Goal: Task Accomplishment & Management: Manage account settings

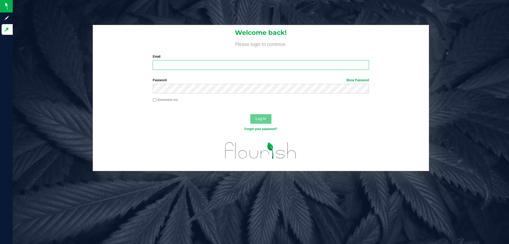
type input "[EMAIL_ADDRESS][DOMAIN_NAME]"
click at [266, 119] on span "Log In" at bounding box center [261, 118] width 10 height 4
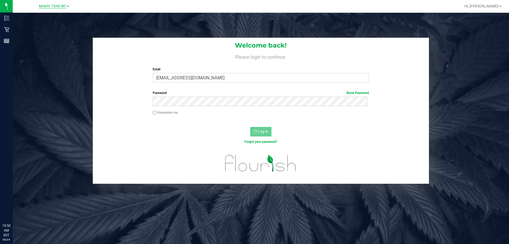
click at [50, 5] on span "Miami 72nd WC" at bounding box center [53, 6] width 28 height 5
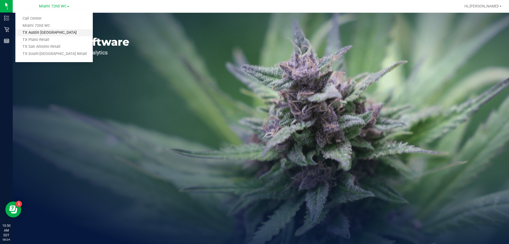
click at [46, 33] on link "TX Austin [GEOGRAPHIC_DATA]" at bounding box center [53, 32] width 77 height 7
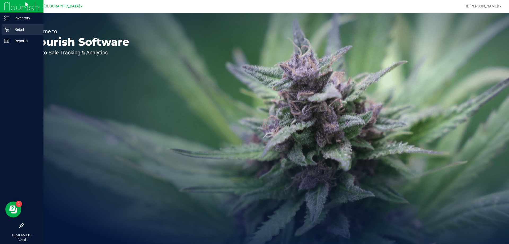
click at [10, 30] on p "Retail" at bounding box center [25, 29] width 32 height 6
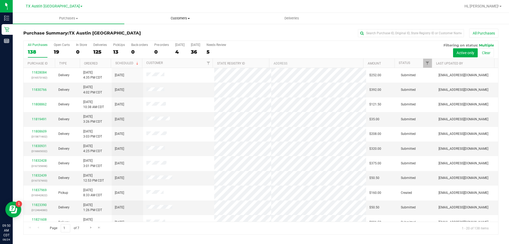
click at [183, 17] on span "Customers" at bounding box center [180, 18] width 111 height 5
click at [142, 31] on span "All customers" at bounding box center [143, 32] width 38 height 5
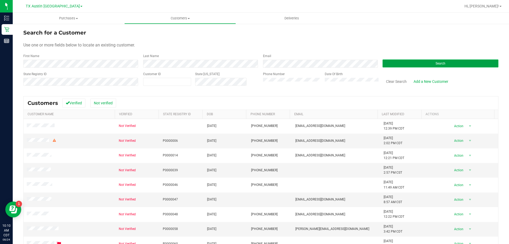
click at [392, 66] on button "Search" at bounding box center [441, 63] width 116 height 8
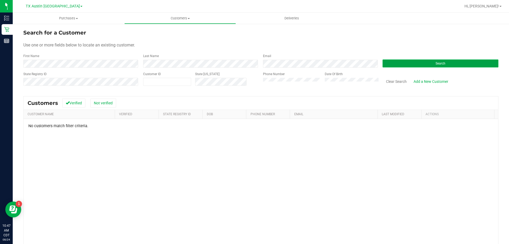
click at [415, 67] on button "Search" at bounding box center [441, 63] width 116 height 8
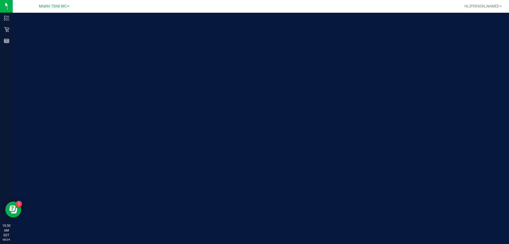
click at [47, 6] on span "Miami 72nd WC" at bounding box center [53, 6] width 28 height 5
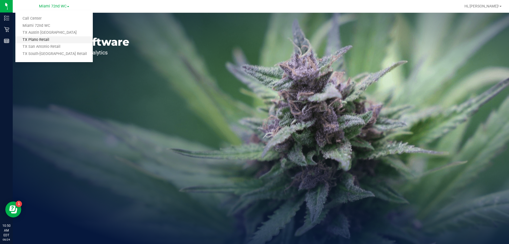
click at [62, 37] on link "TX Plano Retail" at bounding box center [53, 39] width 77 height 7
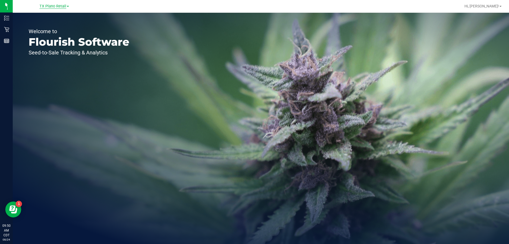
click at [63, 7] on span "TX Plano Retail" at bounding box center [53, 6] width 27 height 5
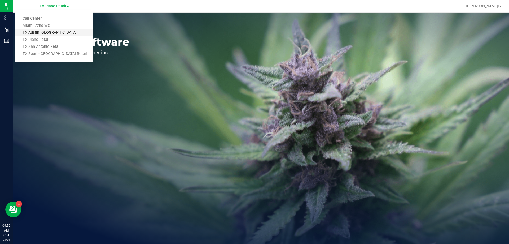
click at [52, 32] on link "TX Austin [GEOGRAPHIC_DATA]" at bounding box center [53, 32] width 77 height 7
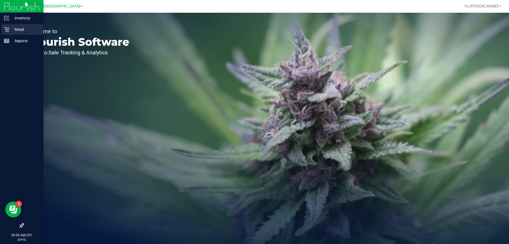
click at [20, 30] on p "Retail" at bounding box center [25, 29] width 32 height 6
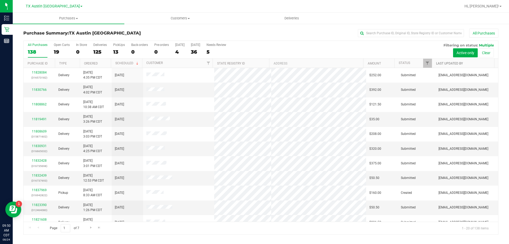
click at [450, 64] on link "Last Updated By" at bounding box center [449, 64] width 27 height 4
click at [428, 64] on span "Filter" at bounding box center [427, 63] width 4 height 4
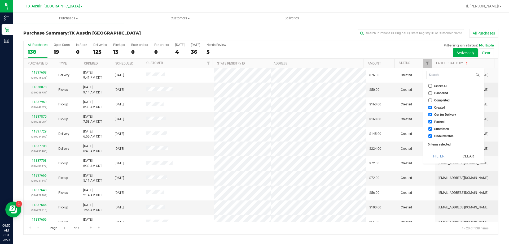
click at [430, 136] on input "Undeliverable" at bounding box center [430, 135] width 3 height 3
checkbox input "false"
click at [429, 128] on input "Submitted" at bounding box center [430, 128] width 3 height 3
checkbox input "false"
click at [431, 121] on input "Packed" at bounding box center [430, 121] width 3 height 3
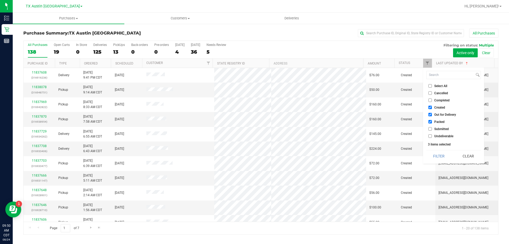
checkbox input "false"
click at [431, 114] on input "Out for Delivery" at bounding box center [430, 114] width 3 height 3
checkbox input "false"
click at [437, 153] on button "Filter" at bounding box center [438, 156] width 25 height 12
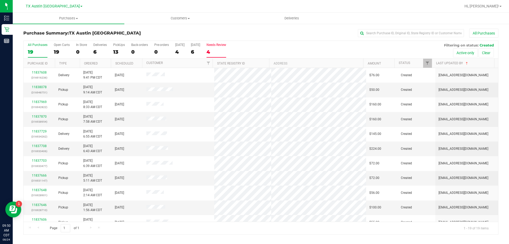
click at [219, 52] on div "4" at bounding box center [217, 52] width 20 height 6
click at [0, 0] on input "Needs Review 4" at bounding box center [0, 0] width 0 height 0
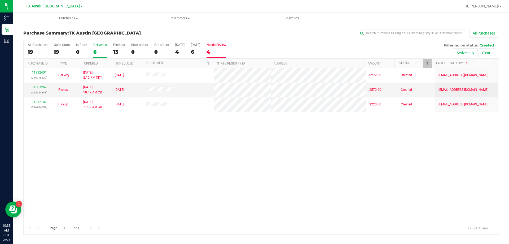
click at [98, 49] on div "6" at bounding box center [100, 52] width 14 height 6
click at [0, 0] on input "Deliveries 6" at bounding box center [0, 0] width 0 height 0
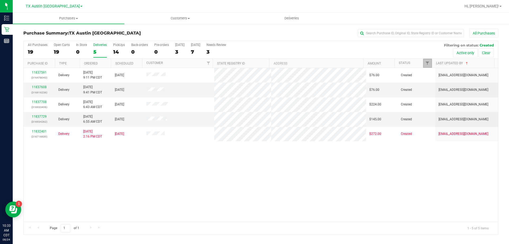
click at [425, 62] on link "Filter" at bounding box center [427, 63] width 9 height 9
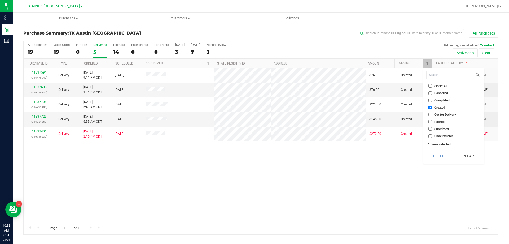
click at [431, 130] on input "Submitted" at bounding box center [430, 128] width 3 height 3
checkbox input "true"
drag, startPoint x: 431, startPoint y: 106, endPoint x: 437, endPoint y: 139, distance: 33.8
click at [431, 106] on input "Created" at bounding box center [430, 107] width 3 height 3
checkbox input "false"
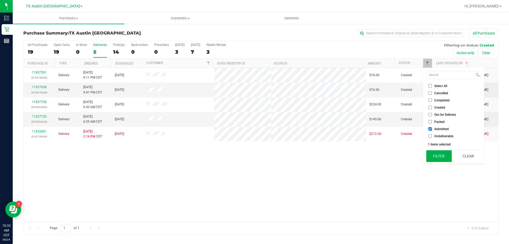
click at [440, 155] on button "Filter" at bounding box center [438, 156] width 25 height 12
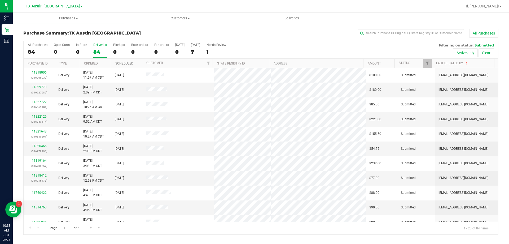
click at [129, 63] on link "Scheduled" at bounding box center [124, 64] width 18 height 4
click at [219, 50] on div "1" at bounding box center [217, 52] width 20 height 6
click at [0, 0] on input "Needs Review 1" at bounding box center [0, 0] width 0 height 0
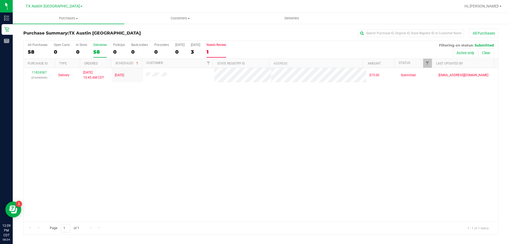
click at [98, 50] on div "58" at bounding box center [100, 52] width 14 height 6
click at [0, 0] on input "Deliveries 58" at bounding box center [0, 0] width 0 height 0
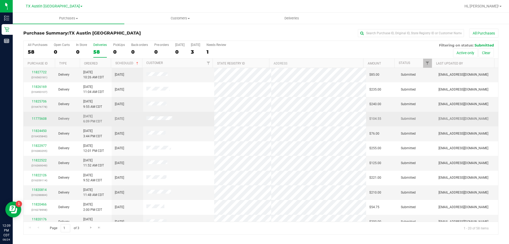
scroll to position [140, 0]
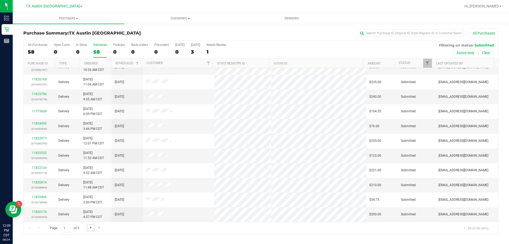
click at [89, 228] on span "Go to the next page" at bounding box center [91, 227] width 4 height 4
click at [91, 226] on span "Go to the next page" at bounding box center [91, 227] width 4 height 4
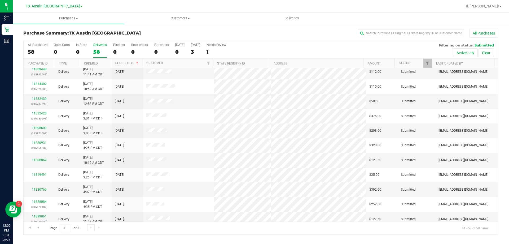
scroll to position [116, 0]
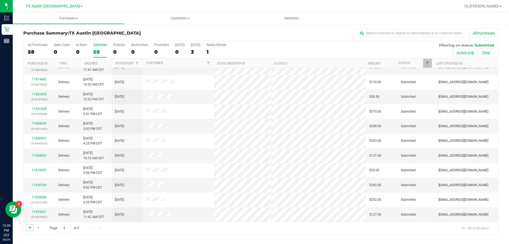
click at [30, 226] on span "Go to the first page" at bounding box center [30, 227] width 4 height 4
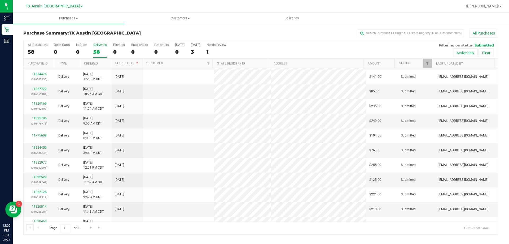
scroll to position [0, 0]
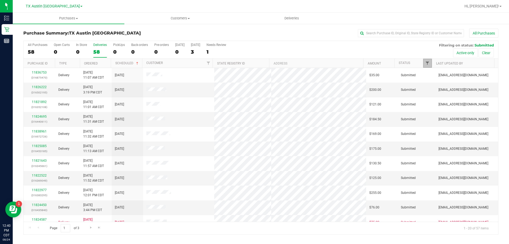
click at [428, 64] on span "Filter" at bounding box center [427, 63] width 4 height 4
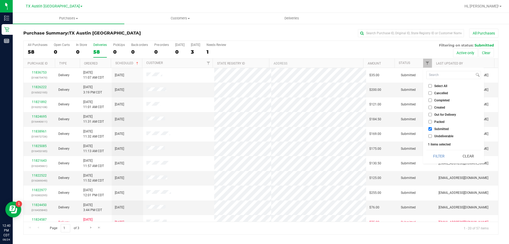
click at [430, 129] on input "Submitted" at bounding box center [430, 128] width 3 height 3
checkbox input "false"
click at [430, 121] on input "Packed" at bounding box center [430, 121] width 3 height 3
checkbox input "true"
click at [445, 155] on button "Filter" at bounding box center [438, 156] width 25 height 12
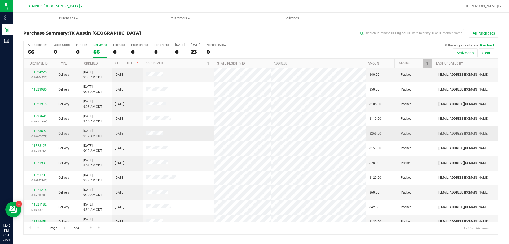
scroll to position [145, 0]
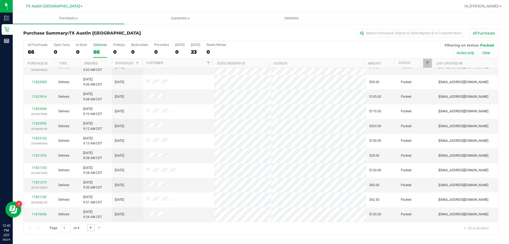
click at [90, 228] on span "Go to the next page" at bounding box center [91, 227] width 4 height 4
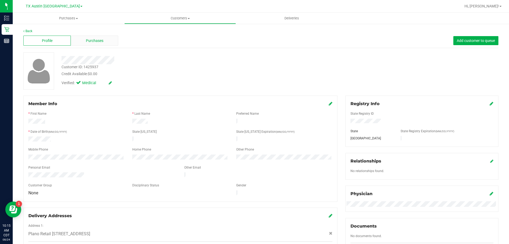
click at [110, 41] on div "Purchases" at bounding box center [94, 41] width 47 height 10
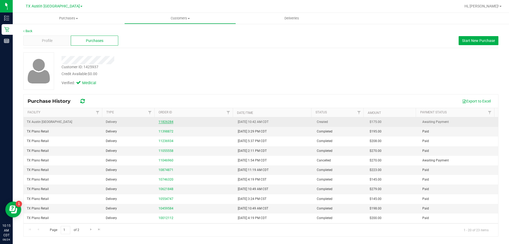
click at [163, 120] on link "11826284" at bounding box center [166, 122] width 15 height 4
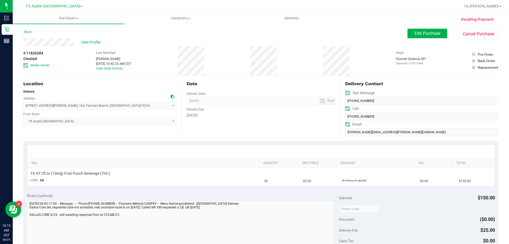
click at [172, 96] on icon at bounding box center [173, 97] width 4 height 4
click at [418, 35] on span "Edit Purchase" at bounding box center [428, 33] width 26 height 5
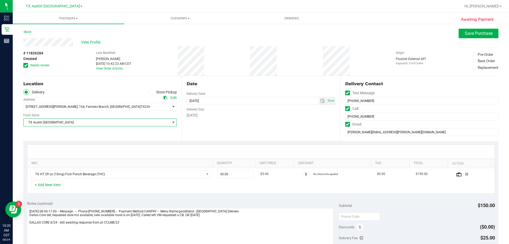
click at [95, 122] on span "TX Austin [GEOGRAPHIC_DATA]" at bounding box center [97, 122] width 146 height 7
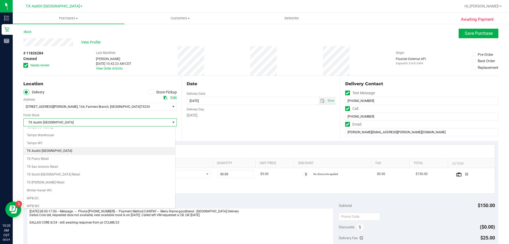
scroll to position [385, 0]
click at [72, 155] on li "TX Plano Retail" at bounding box center [100, 156] width 152 height 8
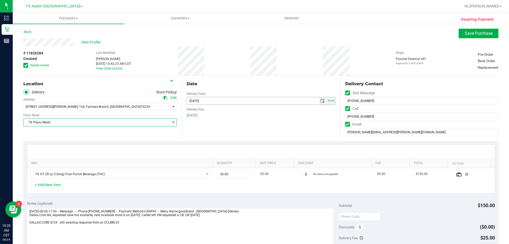
click at [320, 101] on span "select" at bounding box center [322, 101] width 4 height 4
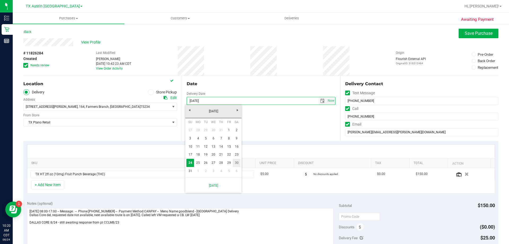
click at [237, 163] on link "30" at bounding box center [237, 163] width 8 height 8
type input "08/30/2025"
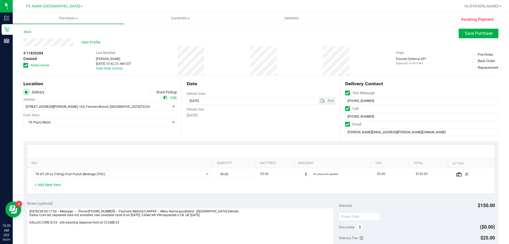
click at [23, 64] on span at bounding box center [25, 65] width 5 height 5
click at [0, 0] on input "Needs review" at bounding box center [0, 0] width 0 height 0
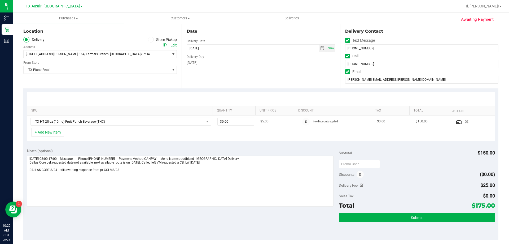
scroll to position [53, 0]
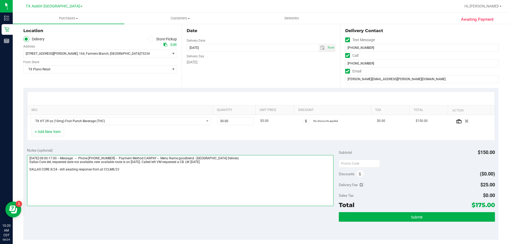
click at [126, 168] on textarea at bounding box center [180, 180] width 307 height 51
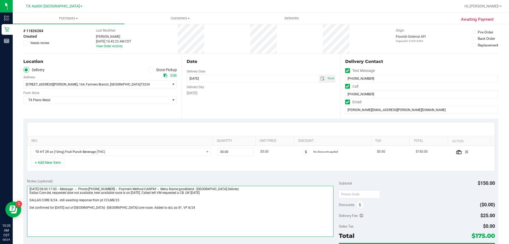
scroll to position [0, 0]
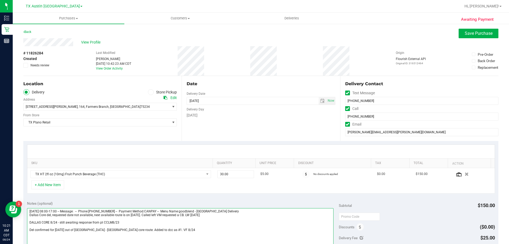
click at [140, 229] on textarea at bounding box center [180, 233] width 307 height 51
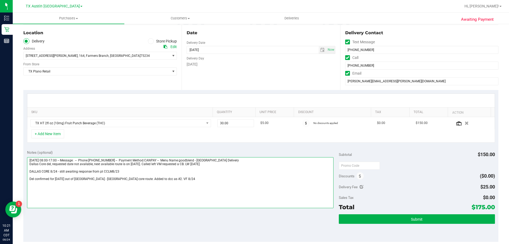
scroll to position [53, 0]
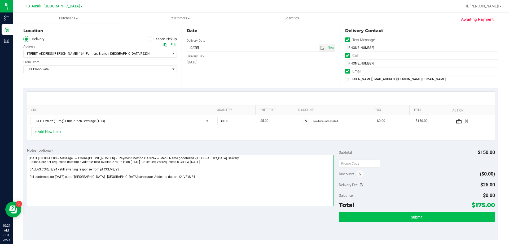
type textarea "Monday 08/25/2025 08:00-17:00 -- Message: -- Phone:9085666570 -- Payment Method…"
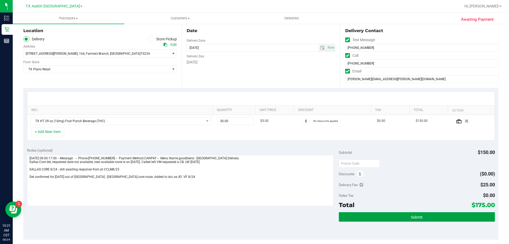
click at [420, 215] on button "Submit" at bounding box center [417, 217] width 156 height 10
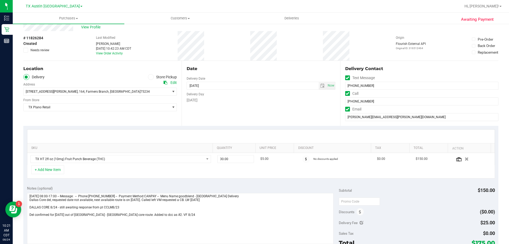
scroll to position [0, 0]
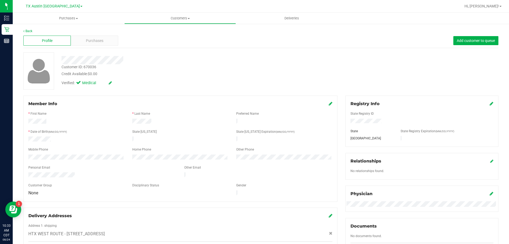
click at [118, 46] on div "Profile Purchases Add customer to queue" at bounding box center [260, 40] width 475 height 15
click at [107, 39] on div "Purchases" at bounding box center [94, 41] width 47 height 10
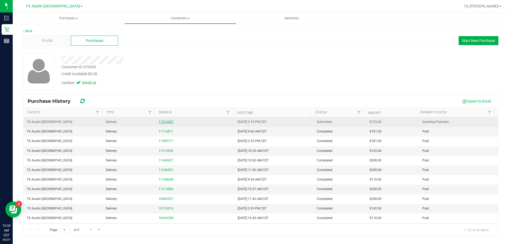
click at [165, 121] on link "11814402" at bounding box center [166, 122] width 15 height 4
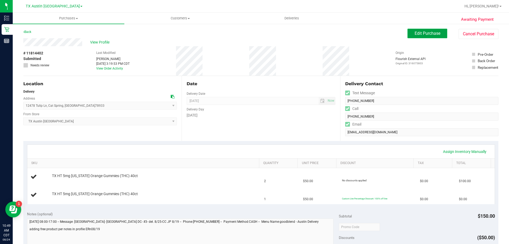
click at [432, 35] on span "Edit Purchase" at bounding box center [428, 33] width 26 height 5
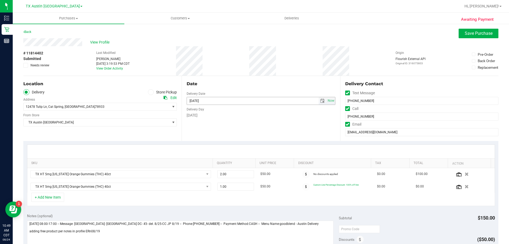
click at [320, 100] on span "select" at bounding box center [322, 101] width 4 height 4
click at [188, 169] on link "31" at bounding box center [190, 171] width 8 height 8
type input "08/31/2025"
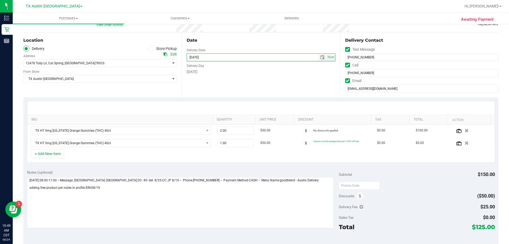
scroll to position [53, 0]
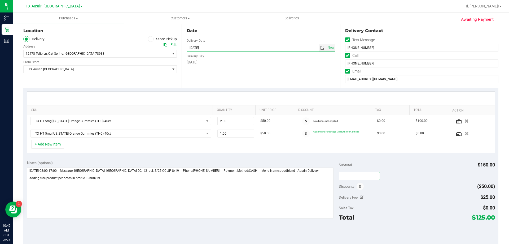
click at [345, 177] on input "text" at bounding box center [359, 176] width 41 height 8
type input "TXAIQ10"
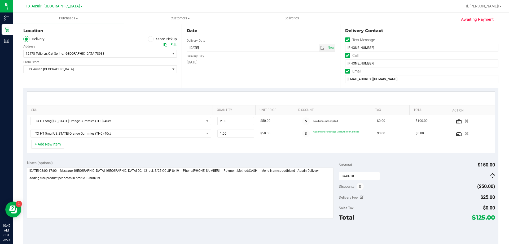
click at [428, 166] on div "Subtotal $150.00" at bounding box center [417, 165] width 156 height 10
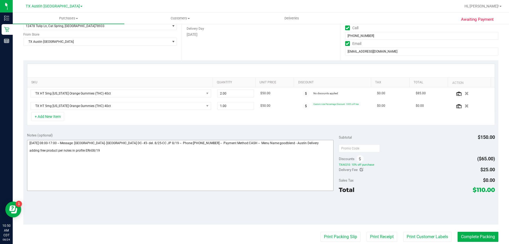
scroll to position [106, 0]
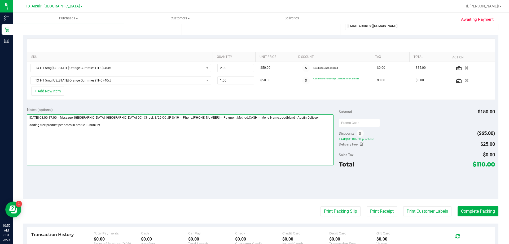
click at [104, 124] on textarea at bounding box center [180, 139] width 307 height 51
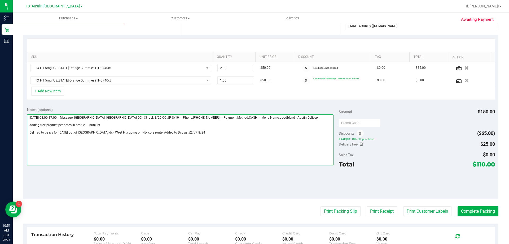
type textarea "Monday 08/25/2025 08:00-17:00 -- Message: West Houston- Austin DC- #3- del. 8/2…"
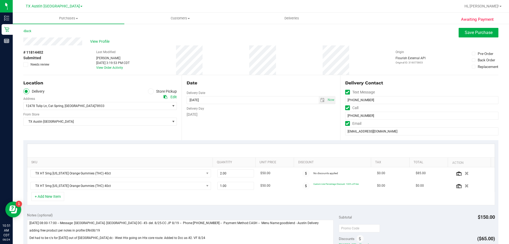
scroll to position [0, 0]
click at [467, 31] on span "Save Purchase" at bounding box center [479, 33] width 28 height 5
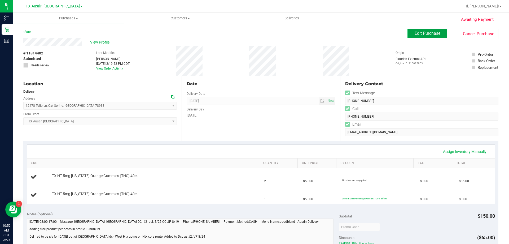
click at [417, 34] on span "Edit Purchase" at bounding box center [428, 33] width 26 height 5
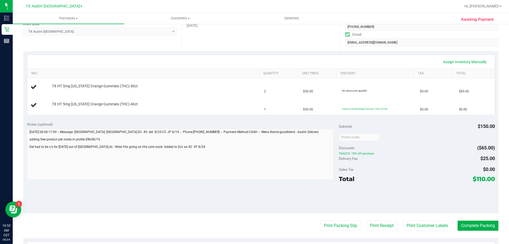
scroll to position [133, 0]
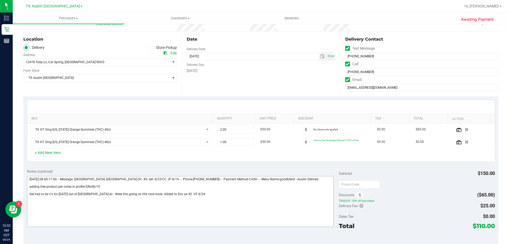
scroll to position [80, 0]
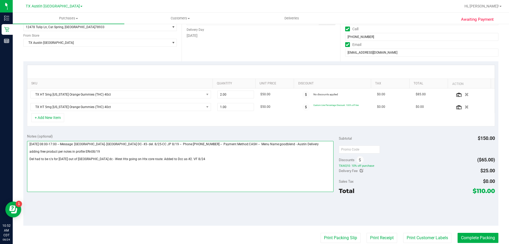
click at [103, 151] on textarea at bounding box center [180, 166] width 307 height 51
drag, startPoint x: 57, startPoint y: 166, endPoint x: 34, endPoint y: 167, distance: 22.8
click at [34, 167] on textarea at bounding box center [180, 166] width 307 height 51
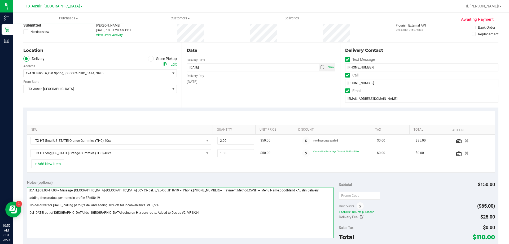
scroll to position [0, 0]
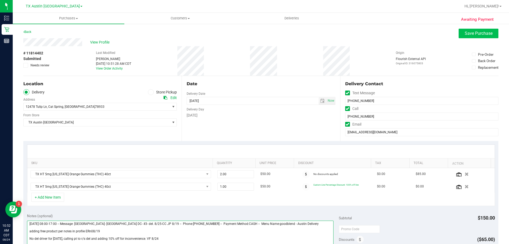
type textarea "Monday 08/25/2025 08:00-17:00 -- Message: West Houston- Austin DC- #3- del. 8/2…"
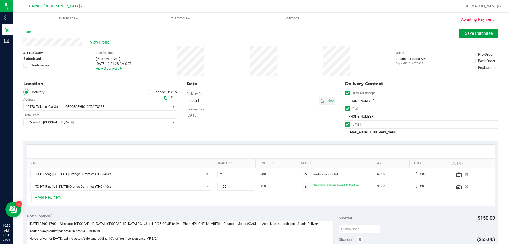
click at [459, 32] on button "Save Purchase" at bounding box center [479, 34] width 40 height 10
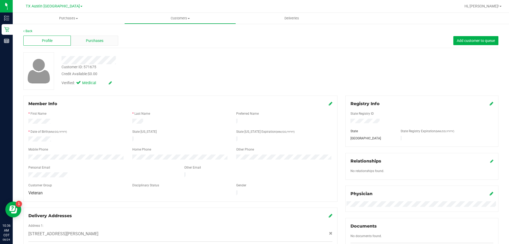
click at [86, 43] on span "Purchases" at bounding box center [95, 41] width 18 height 6
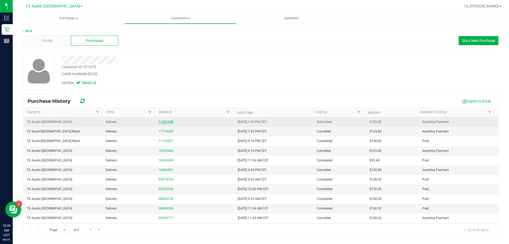
click at [164, 120] on link "11809448" at bounding box center [166, 122] width 15 height 4
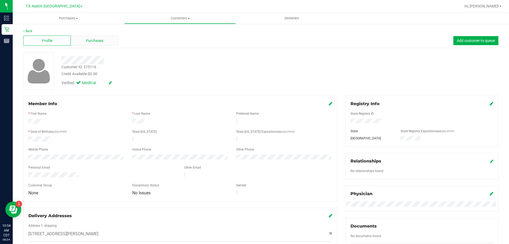
click at [106, 40] on div "Purchases" at bounding box center [94, 41] width 47 height 10
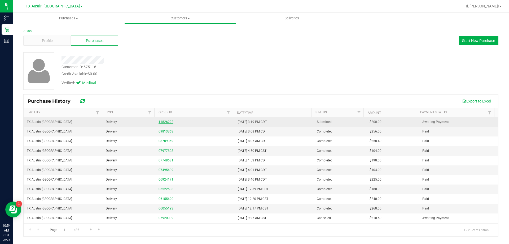
click at [169, 121] on link "11826222" at bounding box center [166, 122] width 15 height 4
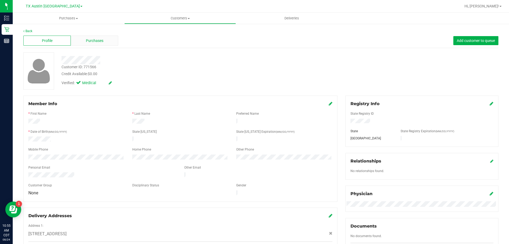
click at [89, 40] on span "Purchases" at bounding box center [95, 41] width 18 height 6
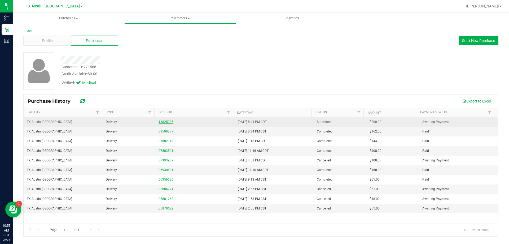
click at [166, 120] on link "11825085" at bounding box center [166, 122] width 15 height 4
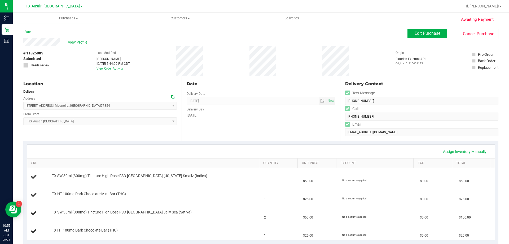
click at [171, 96] on icon at bounding box center [173, 97] width 4 height 4
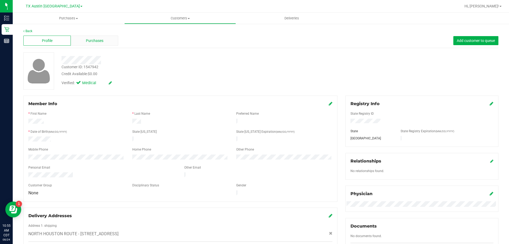
click at [83, 39] on div "Purchases" at bounding box center [94, 41] width 47 height 10
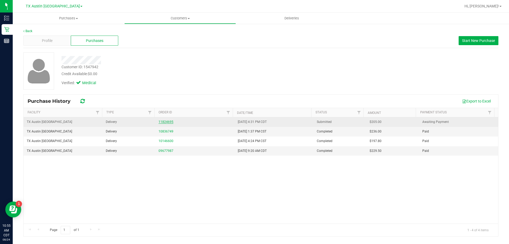
click at [165, 122] on link "11824695" at bounding box center [166, 122] width 15 height 4
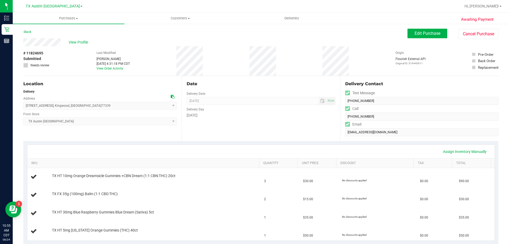
click at [171, 96] on icon at bounding box center [173, 97] width 4 height 4
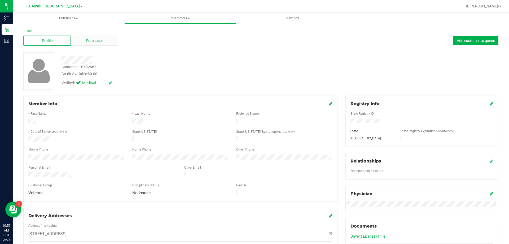
click at [89, 40] on span "Purchases" at bounding box center [95, 41] width 18 height 6
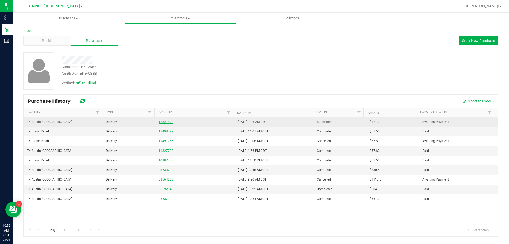
click at [167, 120] on link "11821892" at bounding box center [166, 122] width 15 height 4
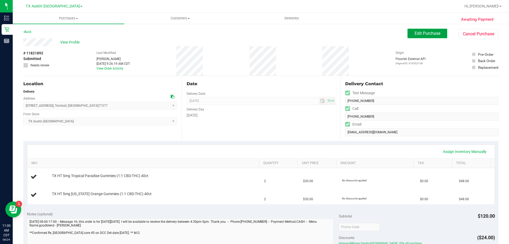
click at [415, 34] on span "Edit Purchase" at bounding box center [428, 33] width 26 height 5
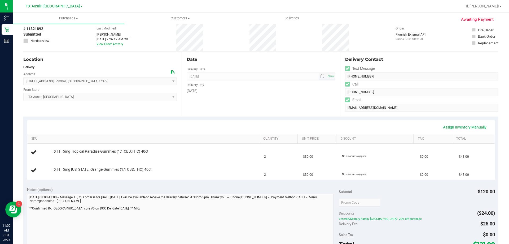
scroll to position [53, 0]
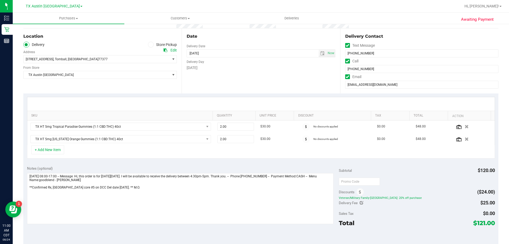
scroll to position [53, 0]
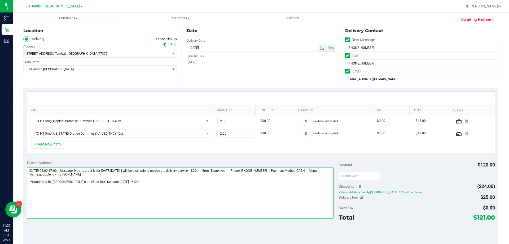
click at [129, 181] on textarea at bounding box center [180, 192] width 307 height 51
click at [147, 189] on textarea at bounding box center [180, 192] width 307 height 51
click at [151, 191] on textarea at bounding box center [180, 192] width 307 height 51
click at [172, 187] on textarea at bounding box center [180, 192] width 307 height 51
click at [169, 190] on textarea at bounding box center [180, 192] width 307 height 51
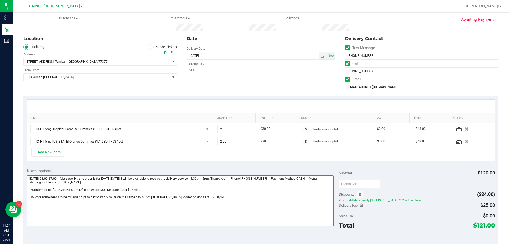
scroll to position [0, 0]
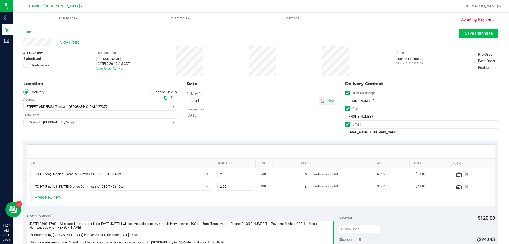
type textarea "[DATE] 08:00-17:00 -- Message: Hi, this order is for [DATE][DATE]. I will be av…"
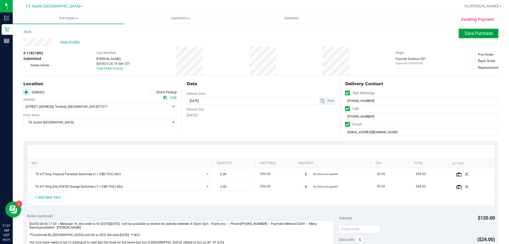
click at [481, 33] on span "Save Purchase" at bounding box center [479, 33] width 28 height 5
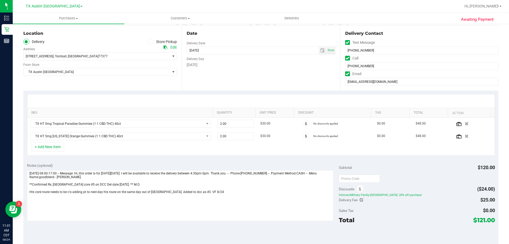
scroll to position [106, 0]
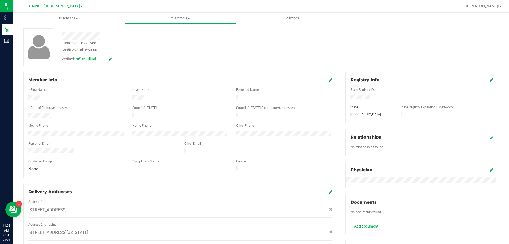
scroll to position [53, 0]
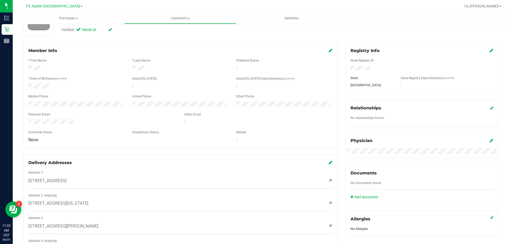
click at [67, 177] on span "174 Country Crossing Circle , Magnolia, , TX 77354" at bounding box center [47, 180] width 38 height 6
copy div "174 Country Crossing Circle , Magnolia, , TX 77354"
click at [329, 201] on icon at bounding box center [330, 202] width 3 height 3
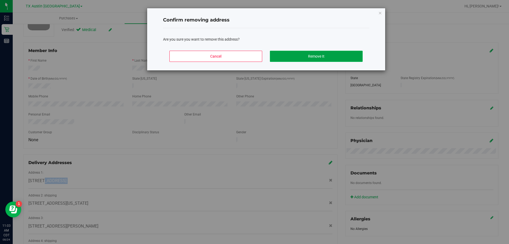
click at [303, 55] on button "Remove It" at bounding box center [316, 56] width 93 height 11
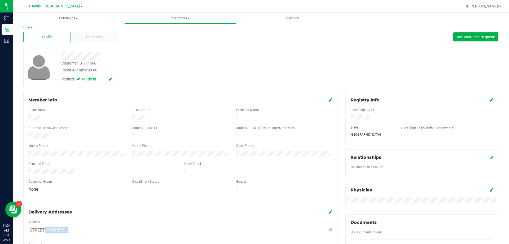
scroll to position [0, 0]
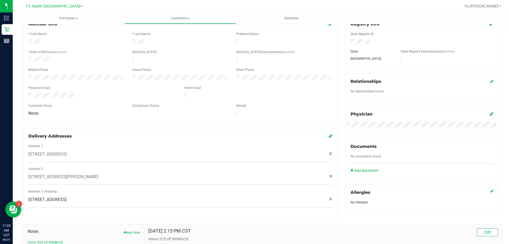
click at [199, 159] on div "Address 1: 174 Country Crossing Circle , Magnolia, , TX 77354 Address 2: 9432 K…" at bounding box center [180, 175] width 304 height 64
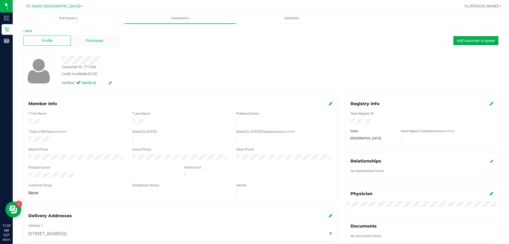
click at [102, 39] on span "Purchases" at bounding box center [95, 41] width 18 height 6
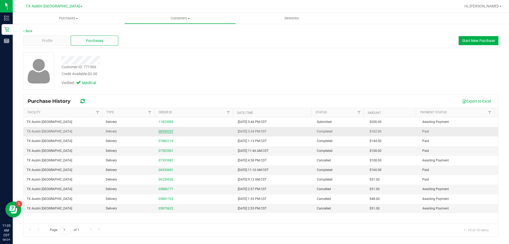
click at [166, 133] on link "08599337" at bounding box center [166, 131] width 15 height 4
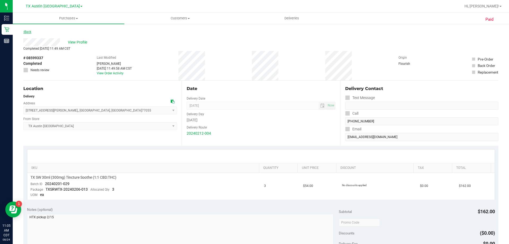
click at [30, 30] on link "Back" at bounding box center [27, 32] width 8 height 4
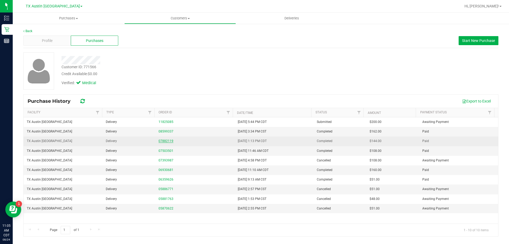
click at [160, 141] on link "07882119" at bounding box center [166, 141] width 15 height 4
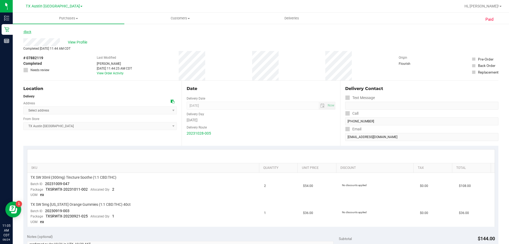
click at [25, 30] on link "Back" at bounding box center [27, 32] width 8 height 4
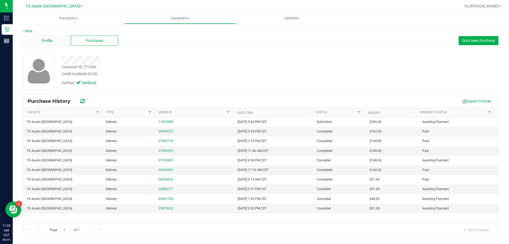
click at [55, 39] on div "Profile" at bounding box center [46, 41] width 47 height 10
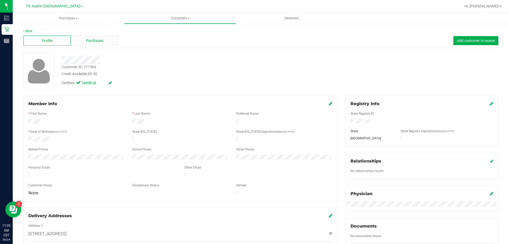
click at [97, 44] on div "Purchases" at bounding box center [94, 41] width 47 height 10
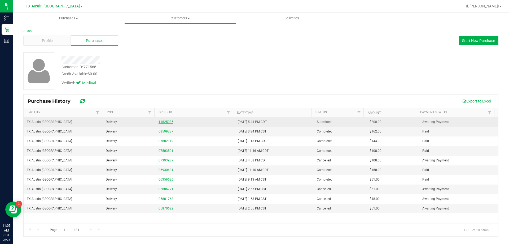
click at [166, 121] on link "11825085" at bounding box center [166, 122] width 15 height 4
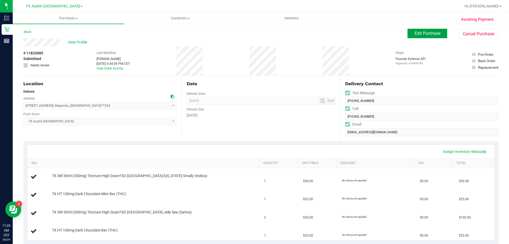
click at [433, 35] on span "Edit Purchase" at bounding box center [428, 33] width 26 height 5
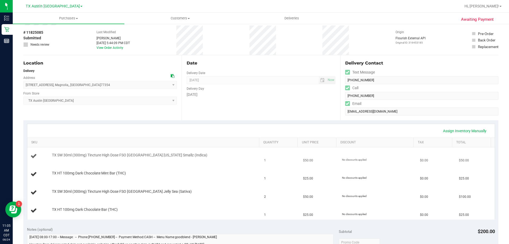
scroll to position [106, 0]
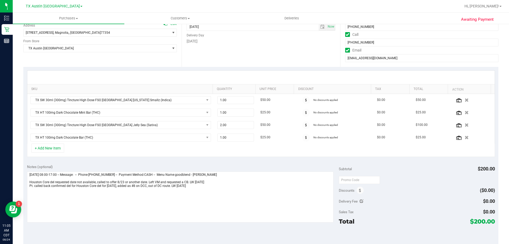
scroll to position [80, 0]
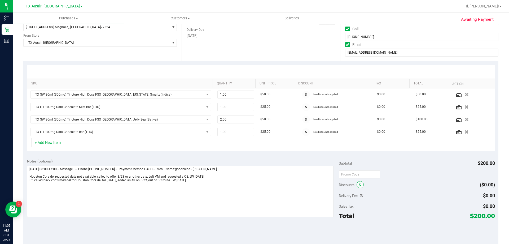
click at [359, 183] on icon at bounding box center [360, 185] width 2 height 4
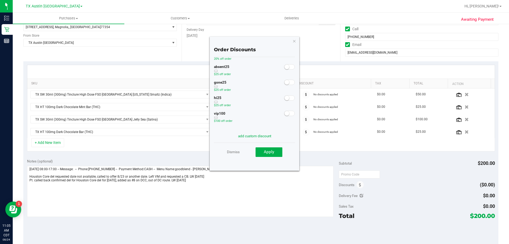
scroll to position [60, 0]
click at [286, 67] on span at bounding box center [289, 66] width 11 height 5
click at [272, 152] on span "Apply" at bounding box center [269, 151] width 10 height 5
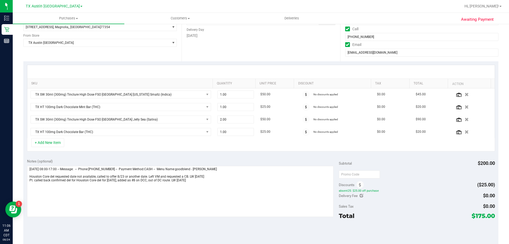
scroll to position [0, 0]
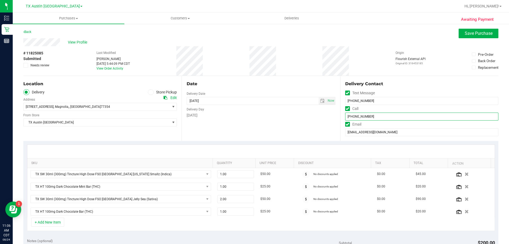
click at [359, 116] on input "(512) 850-8261" at bounding box center [421, 116] width 153 height 8
click at [355, 114] on input "(512) 850-8261" at bounding box center [421, 116] width 153 height 8
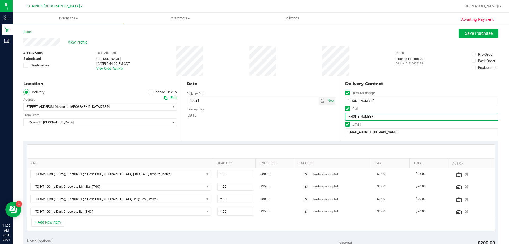
click at [355, 114] on input "(512) 850-8261" at bounding box center [421, 116] width 153 height 8
click at [322, 102] on span "select" at bounding box center [323, 100] width 8 height 7
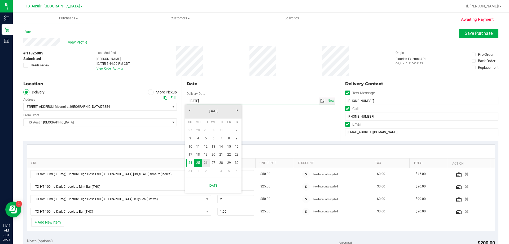
click at [206, 163] on link "26" at bounding box center [206, 163] width 8 height 8
type input "[DATE]"
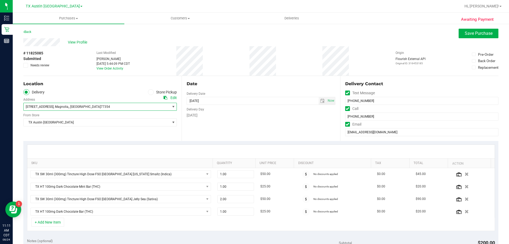
click at [92, 103] on span "174 Country Crossing Circle , Magnolia, , TX 77354" at bounding box center [93, 106] width 139 height 7
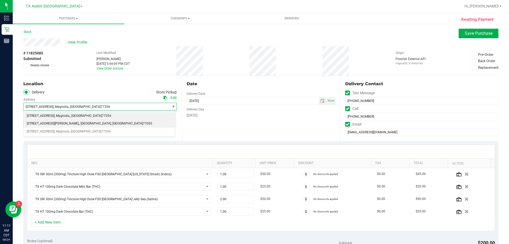
click at [143, 124] on span "77055" at bounding box center [147, 123] width 9 height 7
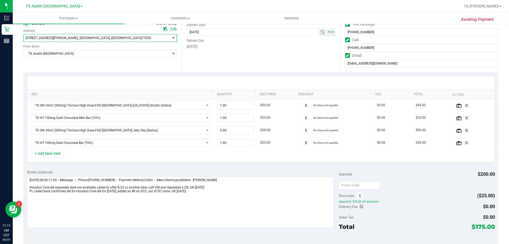
scroll to position [80, 0]
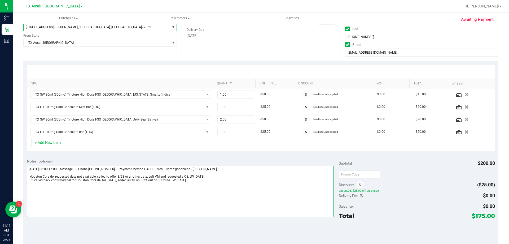
click at [212, 182] on textarea at bounding box center [180, 191] width 307 height 51
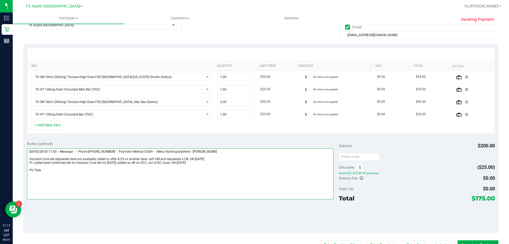
scroll to position [106, 0]
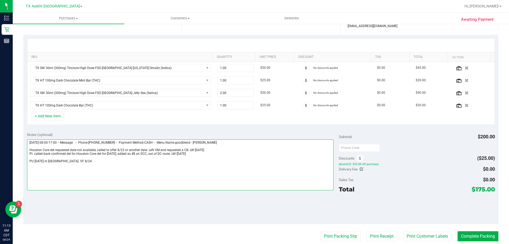
click at [29, 161] on textarea at bounding box center [180, 164] width 307 height 51
click at [54, 159] on textarea at bounding box center [180, 164] width 307 height 51
click at [55, 160] on textarea at bounding box center [180, 164] width 307 height 51
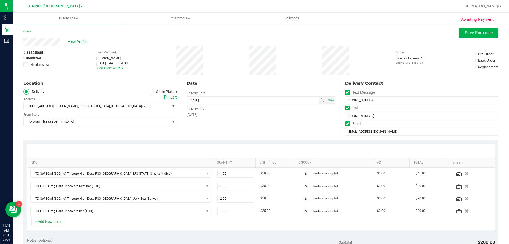
scroll to position [0, 0]
type textarea "Friday 08/22/2025 08:00-17:00 -- Message: -- Phone:5128508261 -- Payment Method…"
click at [460, 34] on button "Save Purchase" at bounding box center [479, 34] width 40 height 10
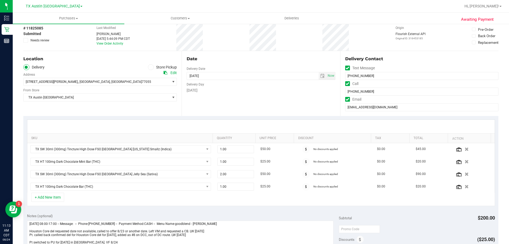
scroll to position [53, 0]
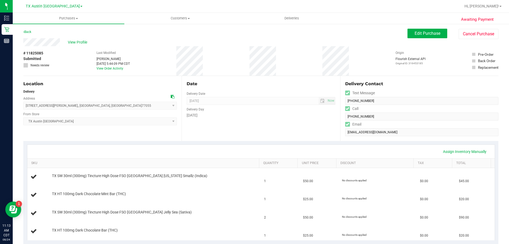
click at [41, 52] on span "# 11825085" at bounding box center [33, 53] width 20 height 6
copy span "11825085"
click at [76, 42] on span "View Profile" at bounding box center [78, 43] width 21 height 6
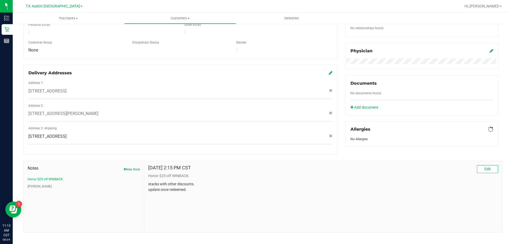
scroll to position [143, 0]
click at [489, 164] on button "Edit" at bounding box center [487, 168] width 21 height 8
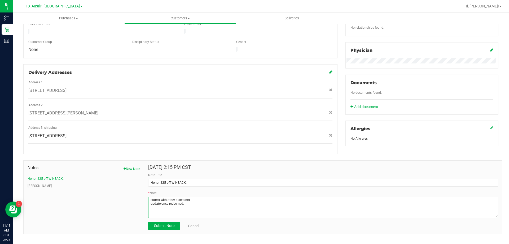
click at [194, 200] on textarea "* Note" at bounding box center [323, 207] width 350 height 21
paste textarea "11825085"
type textarea "stacks with other discounts. update once redeemed. Redeemed on order #11825085.…"
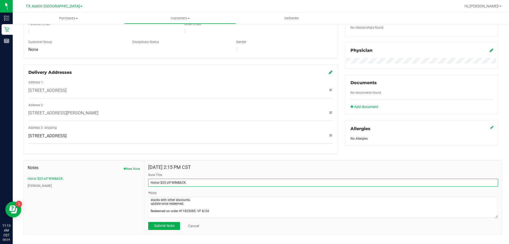
click at [194, 178] on input "Honor $25 off WINBACK." at bounding box center [323, 182] width 350 height 8
type input "Honor $25 off WINBACK. Redeemed 8/24/25"
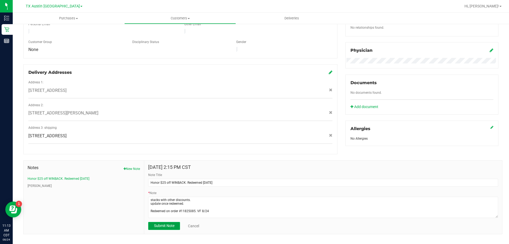
click at [163, 223] on button "Submit Note" at bounding box center [164, 226] width 32 height 8
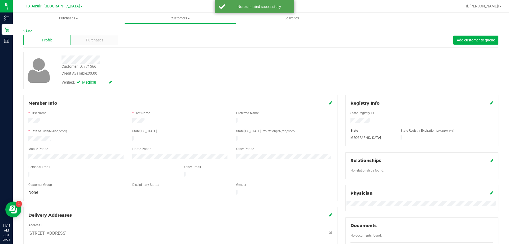
scroll to position [0, 0]
click at [83, 45] on div "Purchases" at bounding box center [94, 41] width 47 height 10
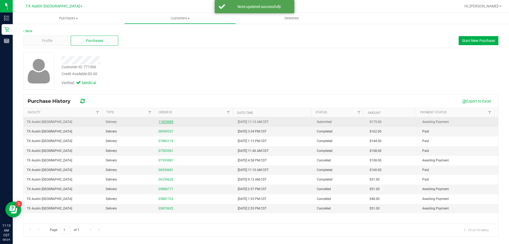
click at [165, 121] on link "11825085" at bounding box center [166, 122] width 15 height 4
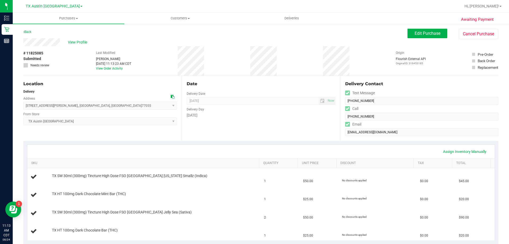
scroll to position [106, 0]
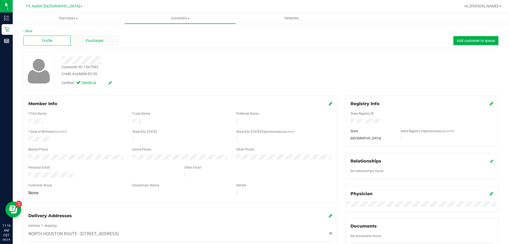
click at [101, 38] on span "Purchases" at bounding box center [95, 41] width 18 height 6
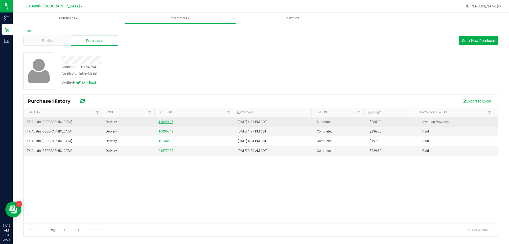
click at [162, 121] on link "11824695" at bounding box center [166, 122] width 15 height 4
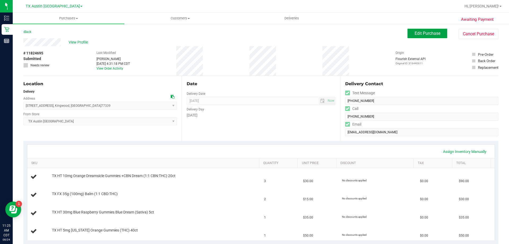
click at [420, 34] on span "Edit Purchase" at bounding box center [428, 33] width 26 height 5
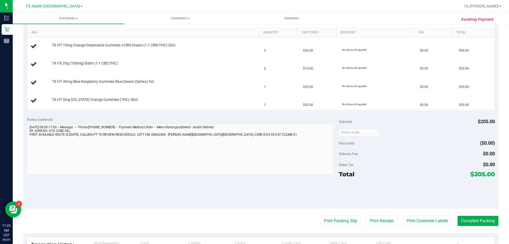
scroll to position [133, 0]
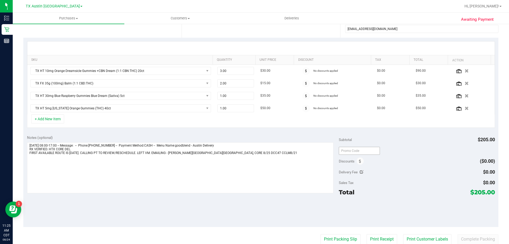
scroll to position [106, 0]
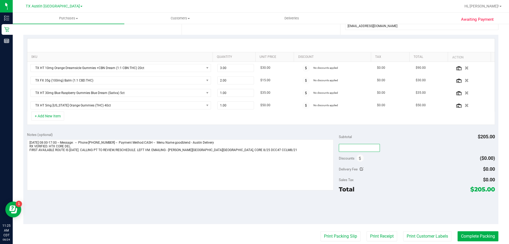
click at [342, 147] on input "text" at bounding box center [359, 148] width 41 height 8
type input "TXAIQ10"
click at [383, 151] on div "TXAIQ10" at bounding box center [417, 148] width 156 height 10
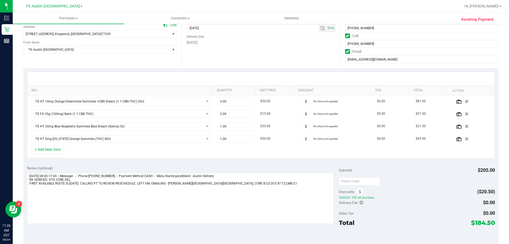
scroll to position [80, 0]
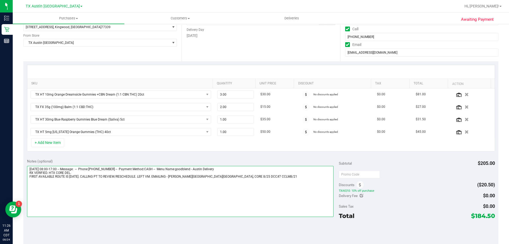
click at [122, 186] on textarea at bounding box center [180, 191] width 307 height 51
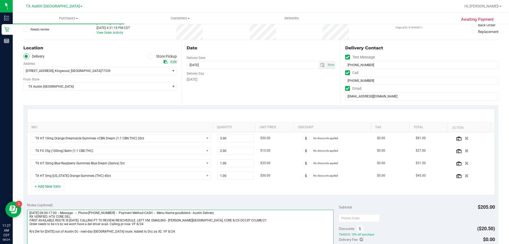
scroll to position [0, 0]
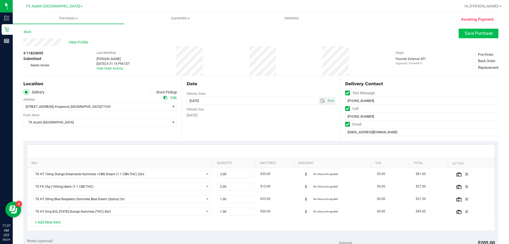
type textarea "Friday 08/22/2025 08:00-17:00 -- Message: -- Phone:3463318475 -- Payment Method…"
click at [472, 33] on span "Save Purchase" at bounding box center [479, 33] width 28 height 5
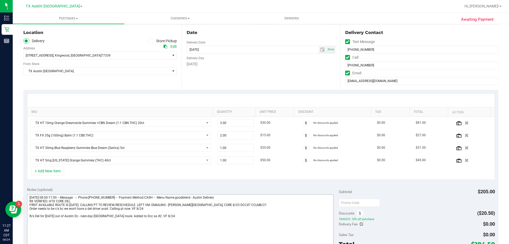
scroll to position [106, 0]
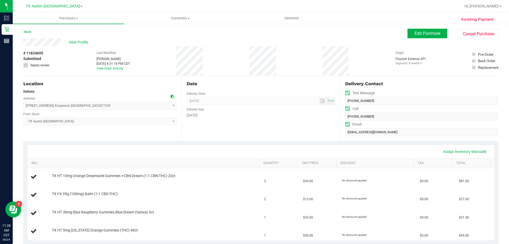
click at [171, 97] on icon at bounding box center [173, 97] width 4 height 4
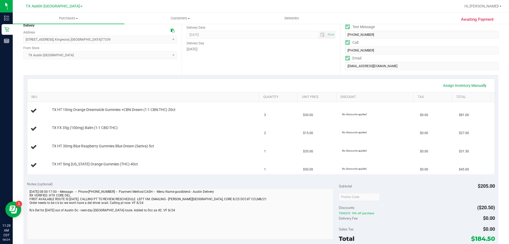
scroll to position [133, 0]
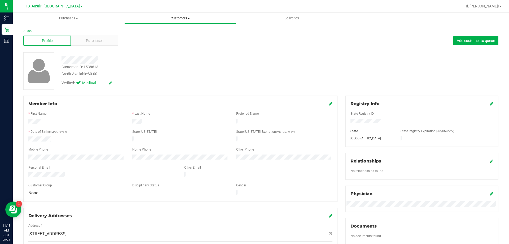
click at [186, 17] on span "Customers" at bounding box center [180, 18] width 111 height 5
click at [184, 33] on li "All customers" at bounding box center [180, 32] width 112 height 6
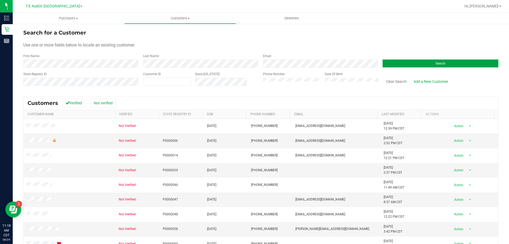
click at [407, 60] on button "Search" at bounding box center [441, 63] width 116 height 8
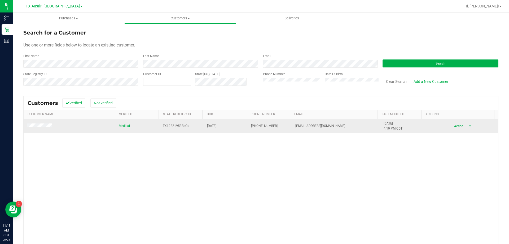
click at [32, 123] on td at bounding box center [70, 126] width 92 height 14
click at [34, 128] on span at bounding box center [40, 125] width 27 height 5
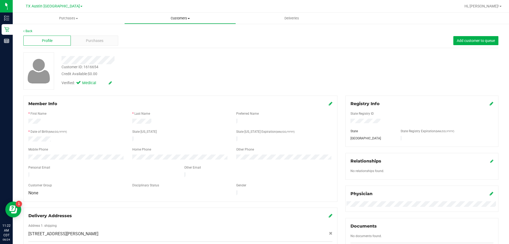
click at [178, 18] on span "Customers" at bounding box center [180, 18] width 111 height 5
click at [177, 30] on li "All customers" at bounding box center [180, 32] width 112 height 6
click at [105, 42] on div "Purchases" at bounding box center [94, 41] width 47 height 10
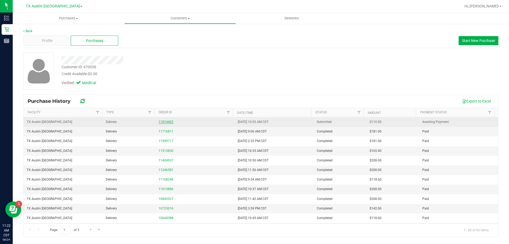
click at [164, 122] on link "11814402" at bounding box center [166, 122] width 15 height 4
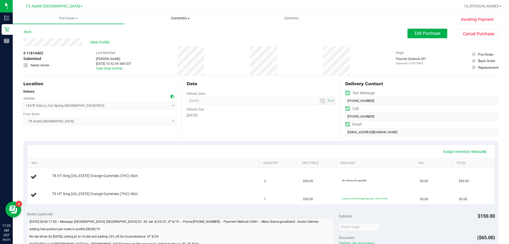
click at [177, 16] on span "Customers" at bounding box center [180, 18] width 111 height 5
click at [173, 30] on li "All customers" at bounding box center [180, 32] width 112 height 6
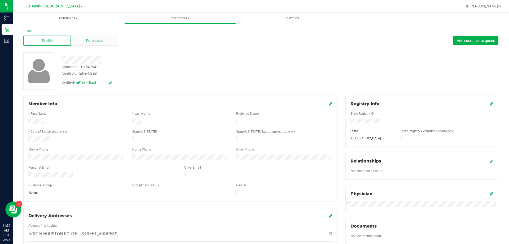
click at [106, 42] on div "Purchases" at bounding box center [94, 41] width 47 height 10
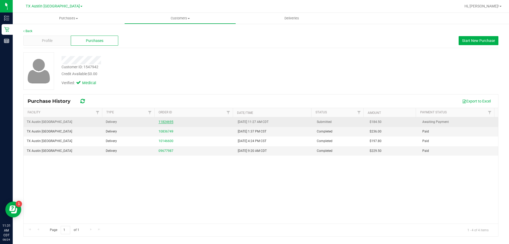
click at [166, 121] on link "11824695" at bounding box center [166, 122] width 15 height 4
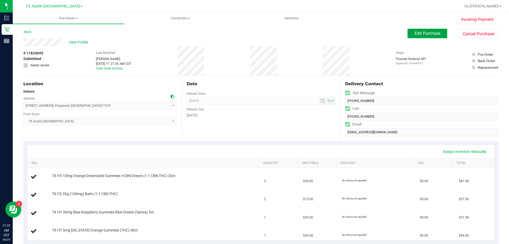
click at [420, 32] on span "Edit Purchase" at bounding box center [428, 33] width 26 height 5
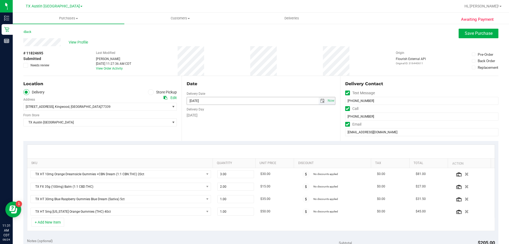
click at [321, 101] on span "select" at bounding box center [322, 101] width 4 height 4
click at [206, 163] on link "26" at bounding box center [206, 163] width 8 height 8
type input "[DATE]"
click at [467, 33] on span "Save Purchase" at bounding box center [479, 33] width 28 height 5
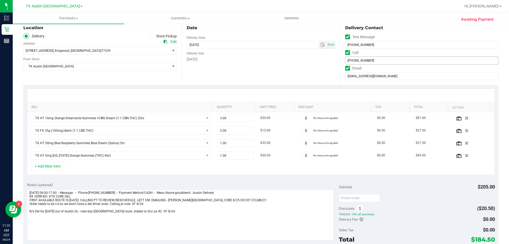
scroll to position [133, 0]
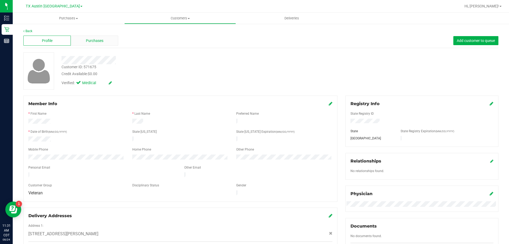
click at [111, 40] on div "Purchases" at bounding box center [94, 41] width 47 height 10
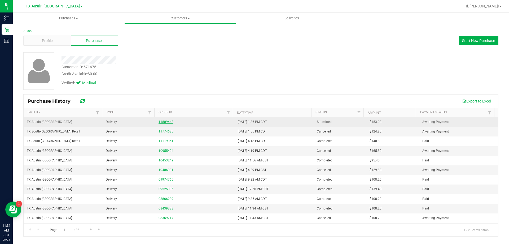
click at [168, 120] on link "11809448" at bounding box center [166, 122] width 15 height 4
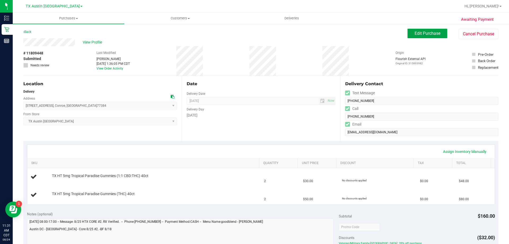
click at [433, 32] on span "Edit Purchase" at bounding box center [428, 33] width 26 height 5
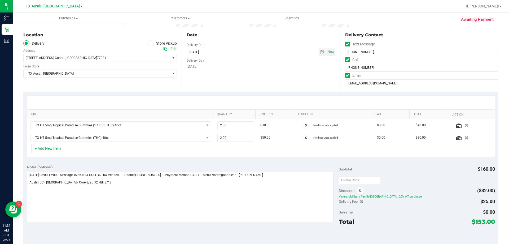
scroll to position [80, 0]
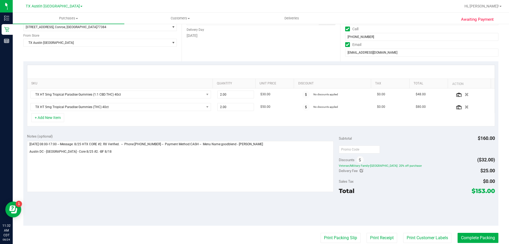
click at [360, 170] on icon at bounding box center [362, 171] width 4 height 4
type input "$25.00"
click at [468, 171] on span "$25.00 25" at bounding box center [476, 171] width 40 height 9
click at [468, 171] on input "25" at bounding box center [475, 171] width 39 height 7
type input "0"
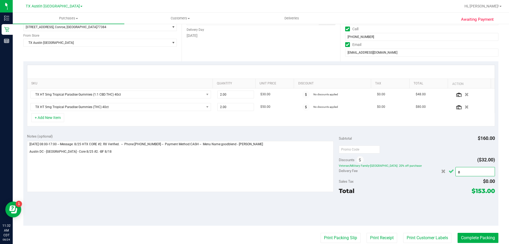
type input "$0.00"
click at [449, 170] on icon "Cancel button" at bounding box center [451, 171] width 5 height 4
click at [360, 169] on icon at bounding box center [362, 171] width 4 height 4
click at [302, 92] on span at bounding box center [306, 95] width 8 height 8
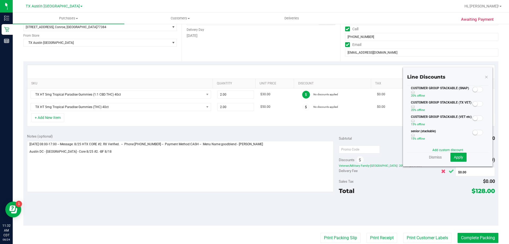
click at [440, 172] on button "Cancel button" at bounding box center [443, 171] width 7 height 9
click at [474, 104] on span at bounding box center [478, 103] width 11 height 5
click at [460, 155] on button "Apply" at bounding box center [459, 156] width 16 height 9
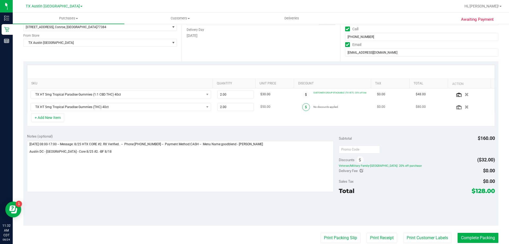
click at [303, 108] on span at bounding box center [306, 107] width 8 height 8
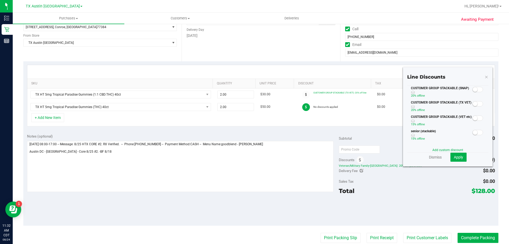
click at [473, 102] on small at bounding box center [475, 103] width 5 height 5
click at [454, 160] on button "Apply" at bounding box center [459, 156] width 16 height 9
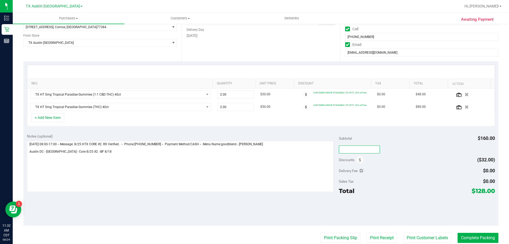
click at [360, 147] on input "text" at bounding box center [359, 149] width 41 height 8
type input "TXAIQ10"
click at [399, 167] on div "Delivery Fee $0.00 0 $0.00" at bounding box center [417, 171] width 156 height 10
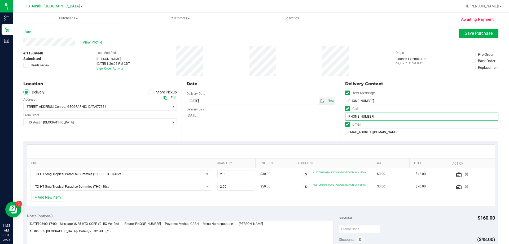
click at [355, 116] on input "(936) 522-7927" at bounding box center [421, 116] width 153 height 8
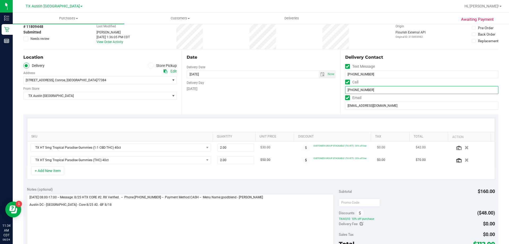
scroll to position [106, 0]
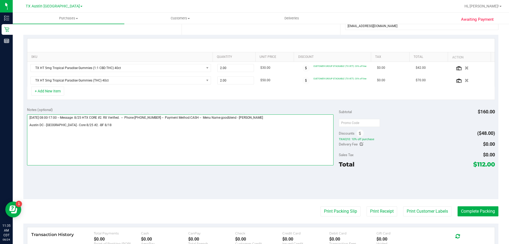
click at [121, 122] on textarea at bounding box center [180, 139] width 307 height 51
click at [126, 127] on textarea at bounding box center [180, 139] width 307 height 51
click at [40, 132] on textarea at bounding box center [180, 139] width 307 height 51
click at [84, 131] on textarea at bounding box center [180, 139] width 307 height 51
click at [121, 132] on textarea at bounding box center [180, 139] width 307 height 51
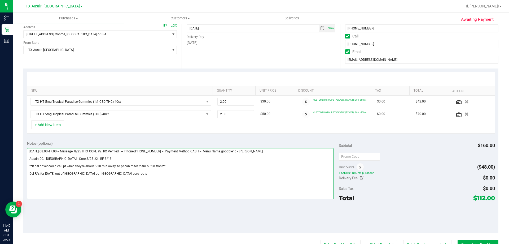
scroll to position [0, 0]
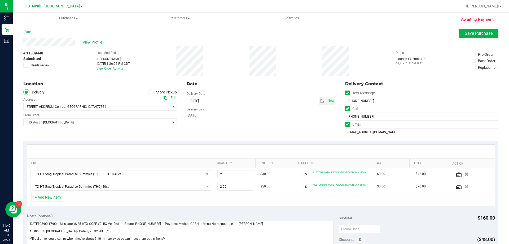
click at [165, 96] on icon at bounding box center [166, 98] width 4 height 4
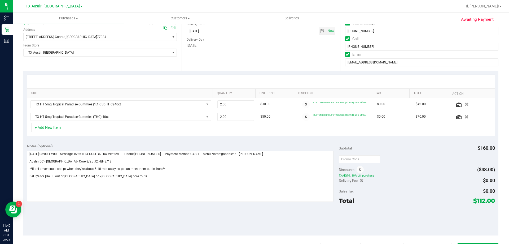
scroll to position [106, 0]
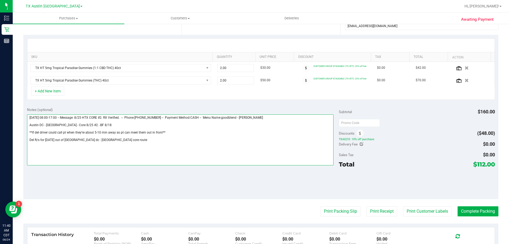
click at [117, 139] on textarea at bounding box center [180, 139] width 307 height 51
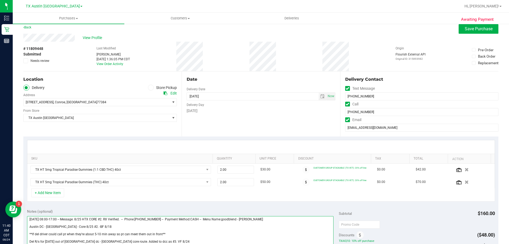
scroll to position [0, 0]
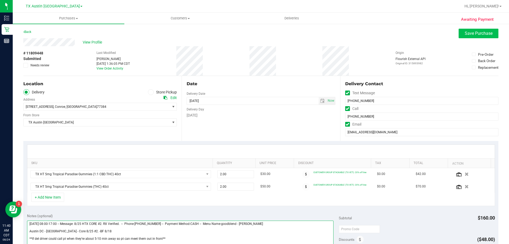
type textarea "[DATE] 08:00-17:00 -- Message: 8/25 HTX CORE #2. RX Verified. -- Phone:[PHONE_N…"
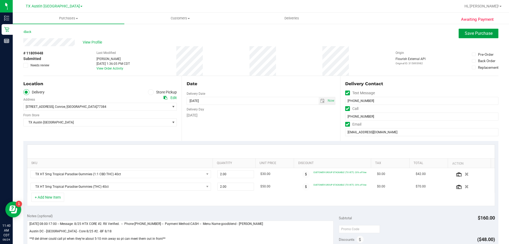
click at [481, 34] on span "Save Purchase" at bounding box center [479, 33] width 28 height 5
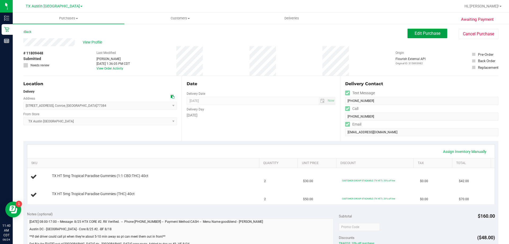
click at [414, 37] on button "Edit Purchase" at bounding box center [428, 34] width 40 height 10
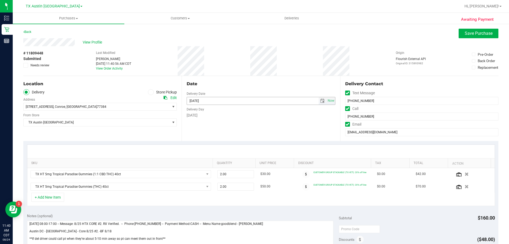
click at [320, 102] on span "select" at bounding box center [322, 101] width 4 height 4
click at [190, 169] on link "31" at bounding box center [190, 171] width 8 height 8
type input "[DATE]"
click at [473, 35] on span "Save Purchase" at bounding box center [479, 33] width 28 height 5
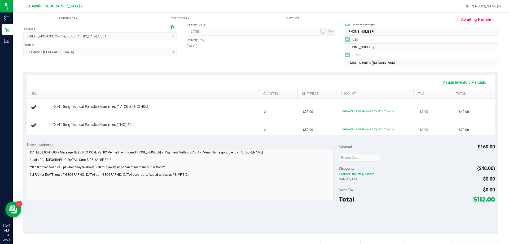
scroll to position [80, 0]
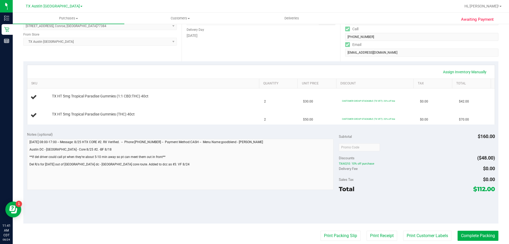
click at [0, 169] on html "Inventory Retail Reports 11:41 AM CDT 08/24/2025 08/24 TX Austin DC Hi, Victori…" at bounding box center [254, 122] width 509 height 244
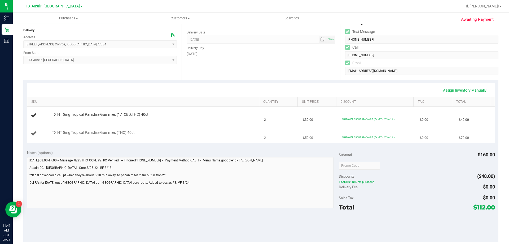
scroll to position [27, 0]
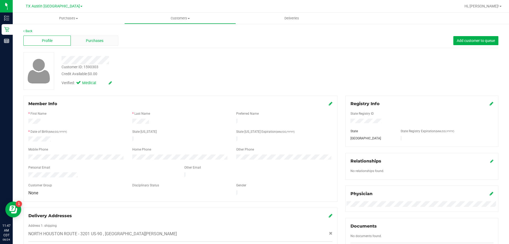
click at [91, 37] on div "Purchases" at bounding box center [94, 41] width 47 height 10
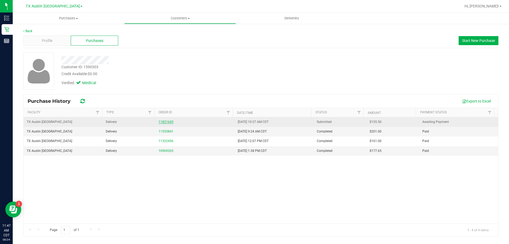
click at [167, 120] on link "11821643" at bounding box center [166, 122] width 15 height 4
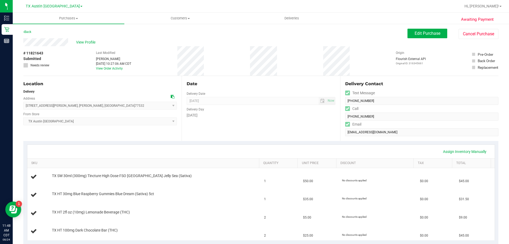
click at [171, 96] on icon at bounding box center [173, 97] width 4 height 4
click at [434, 30] on button "Edit Purchase" at bounding box center [428, 34] width 40 height 10
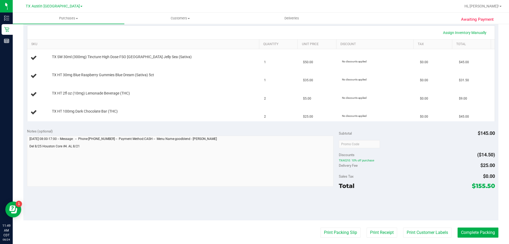
scroll to position [133, 0]
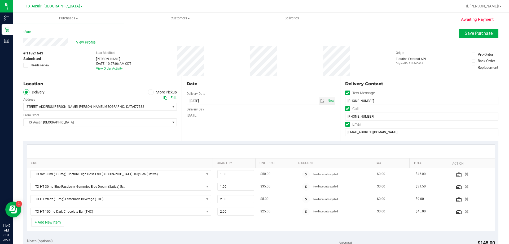
scroll to position [133, 0]
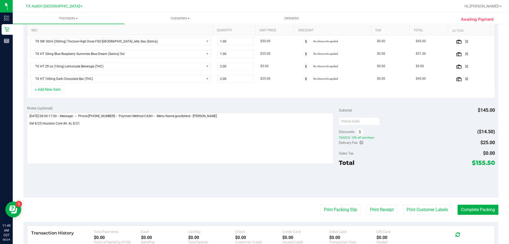
click at [360, 143] on icon at bounding box center [362, 143] width 4 height 4
type input "$25.00"
click at [463, 142] on span "$25.00 25" at bounding box center [476, 143] width 40 height 9
click at [463, 142] on input "25" at bounding box center [475, 143] width 39 height 7
type input "$0.00"
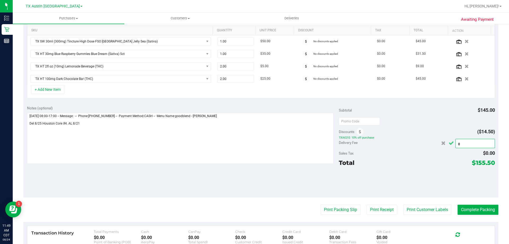
click at [449, 143] on icon "Cancel button" at bounding box center [451, 143] width 5 height 4
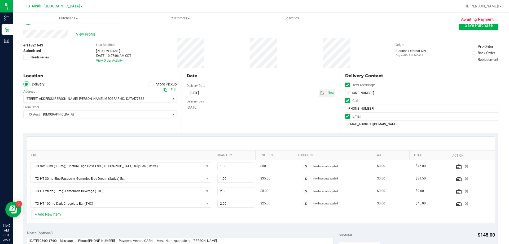
scroll to position [0, 0]
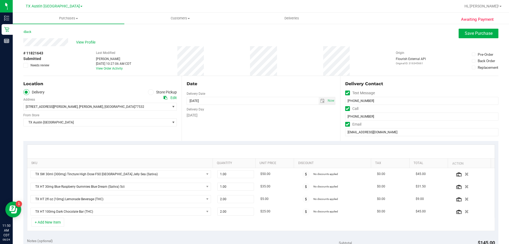
click at [27, 65] on icon at bounding box center [25, 65] width 3 height 0
click at [0, 0] on input "Needs review" at bounding box center [0, 0] width 0 height 0
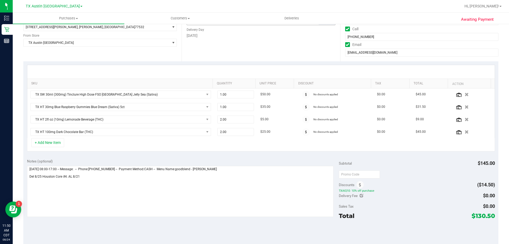
scroll to position [106, 0]
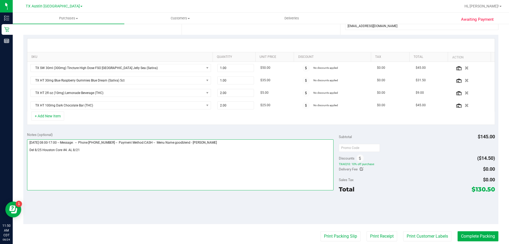
click at [97, 149] on textarea at bounding box center [180, 164] width 307 height 51
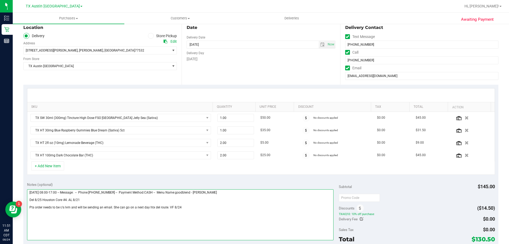
scroll to position [0, 0]
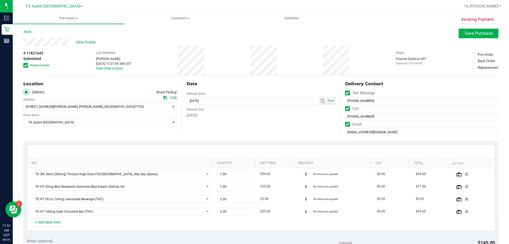
type textarea "[DATE] 08:00-17:00 -- Message: -- Phone:[PHONE_NUMBER] -- Payment Method:CASH -…"
click at [476, 32] on span "Save Purchase" at bounding box center [479, 33] width 28 height 5
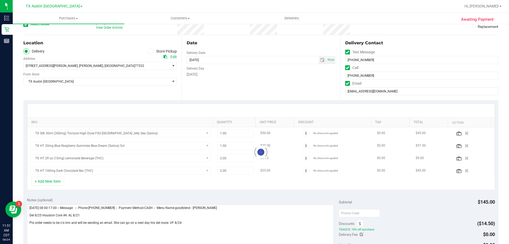
scroll to position [106, 0]
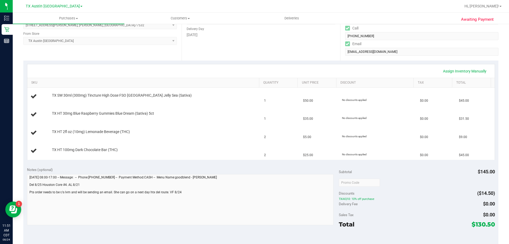
scroll to position [106, 0]
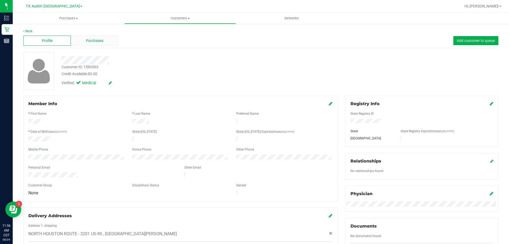
click at [99, 42] on span "Purchases" at bounding box center [95, 41] width 18 height 6
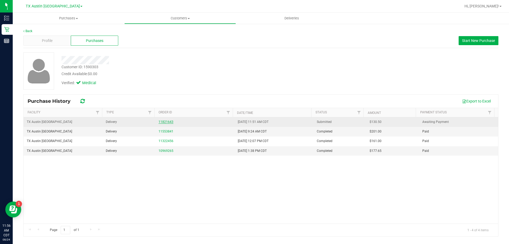
click at [164, 123] on link "11821643" at bounding box center [166, 122] width 15 height 4
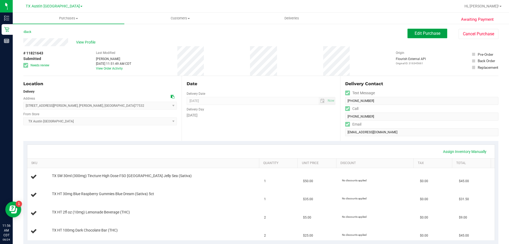
click at [425, 29] on button "Edit Purchase" at bounding box center [428, 34] width 40 height 10
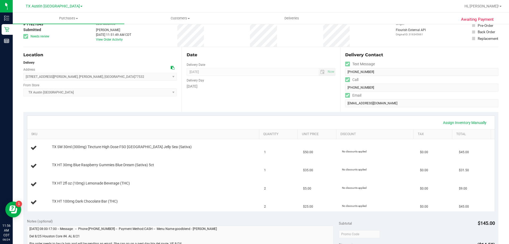
scroll to position [80, 0]
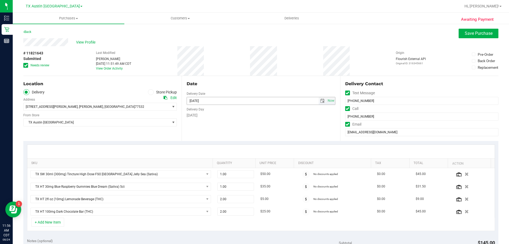
click at [320, 102] on span "select" at bounding box center [322, 101] width 4 height 4
click at [203, 161] on link "26" at bounding box center [206, 163] width 8 height 8
type input "[DATE]"
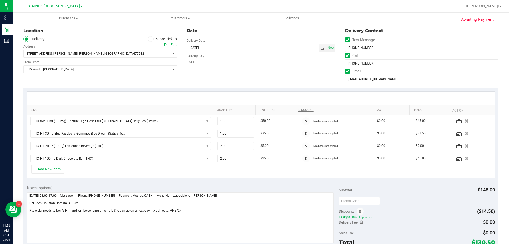
scroll to position [80, 0]
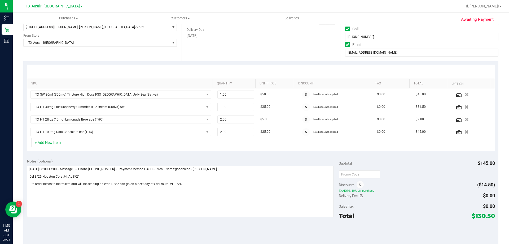
drag, startPoint x: 473, startPoint y: 216, endPoint x: 491, endPoint y: 215, distance: 18.3
click at [491, 215] on span "$130.50" at bounding box center [483, 215] width 23 height 7
click at [451, 219] on div "Total $130.50" at bounding box center [417, 216] width 156 height 10
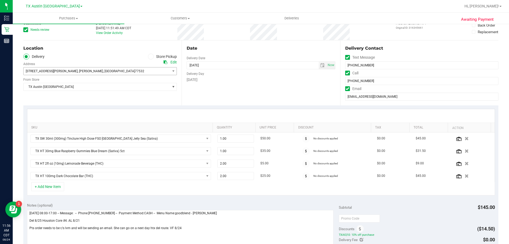
scroll to position [0, 0]
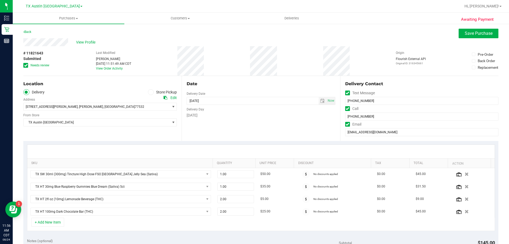
click at [27, 63] on span at bounding box center [25, 65] width 5 height 5
click at [0, 0] on input "Needs review" at bounding box center [0, 0] width 0 height 0
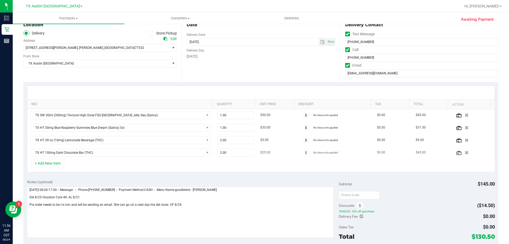
scroll to position [80, 0]
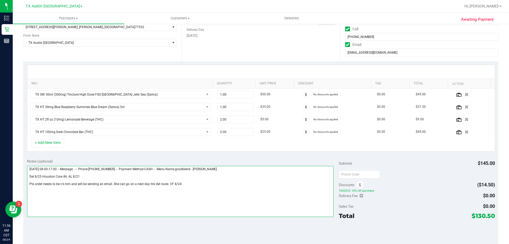
click at [192, 184] on textarea at bounding box center [180, 191] width 307 height 51
click at [61, 200] on textarea at bounding box center [180, 191] width 307 height 51
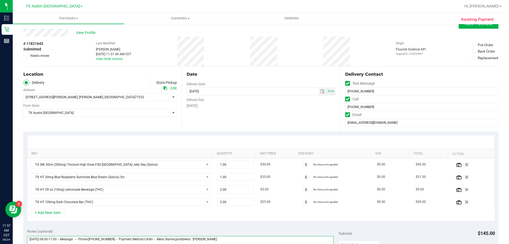
scroll to position [0, 0]
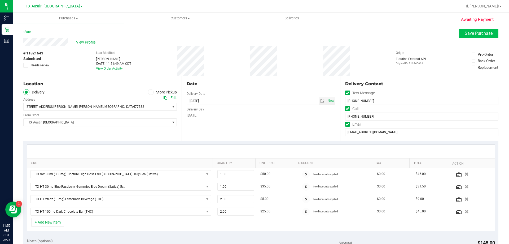
type textarea "[DATE] 08:00-17:00 -- Message: -- Phone:[PHONE_NUMBER] -- Payment Method:CASH -…"
click at [465, 33] on span "Save Purchase" at bounding box center [479, 33] width 28 height 5
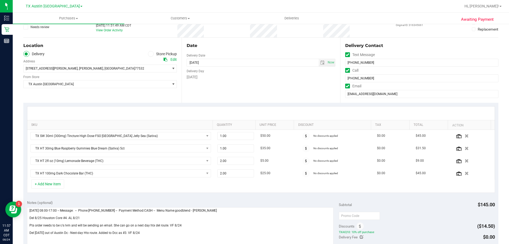
scroll to position [106, 0]
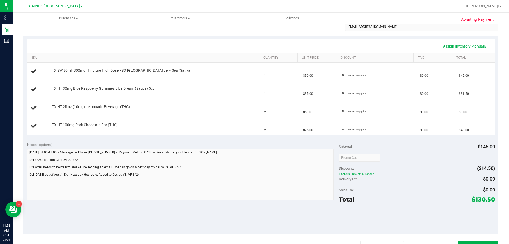
scroll to position [106, 0]
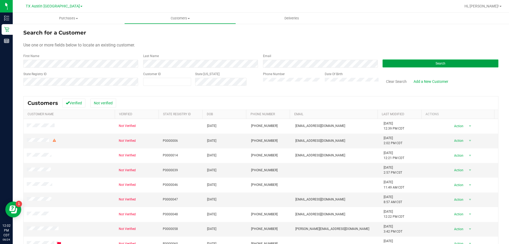
click at [385, 62] on button "Search" at bounding box center [441, 63] width 116 height 8
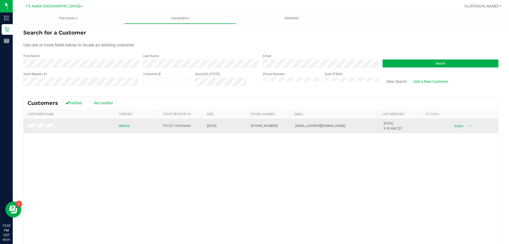
click at [44, 122] on td at bounding box center [70, 126] width 92 height 14
click at [46, 123] on span at bounding box center [42, 125] width 31 height 5
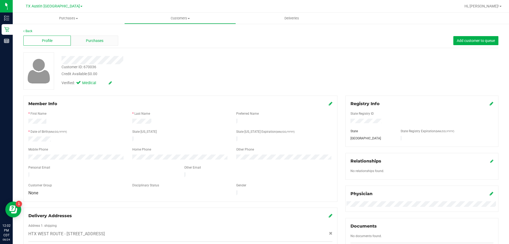
click at [114, 40] on div "Purchases" at bounding box center [94, 41] width 47 height 10
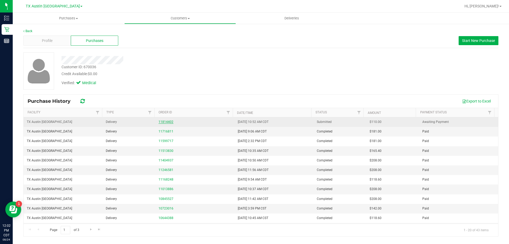
click at [163, 121] on link "11814402" at bounding box center [166, 122] width 15 height 4
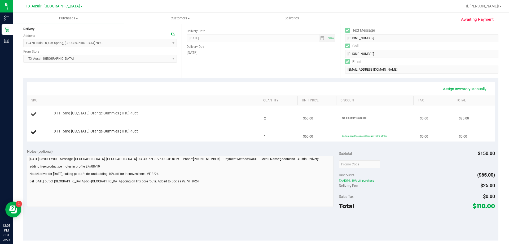
scroll to position [53, 0]
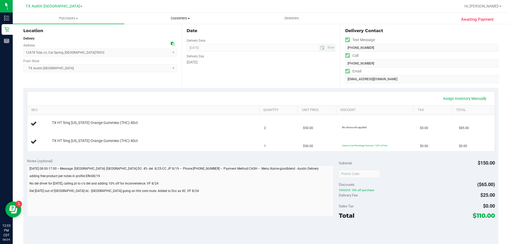
click at [187, 20] on span "Customers" at bounding box center [180, 18] width 111 height 5
click at [186, 29] on li "All customers" at bounding box center [180, 32] width 112 height 6
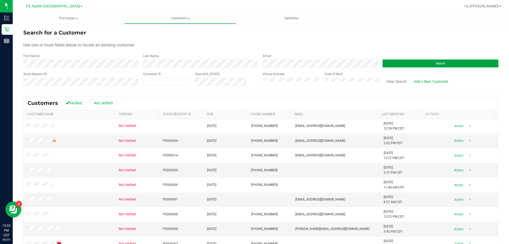
click at [416, 63] on button "Search" at bounding box center [441, 63] width 116 height 8
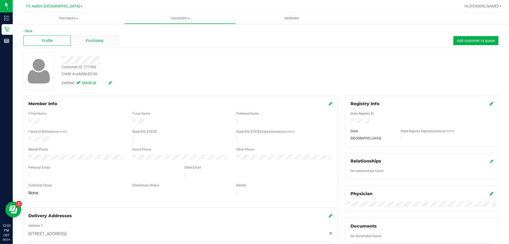
click at [91, 38] on span "Purchases" at bounding box center [95, 41] width 18 height 6
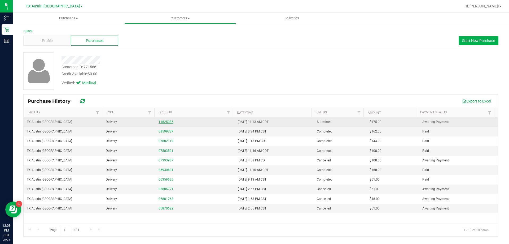
click at [167, 121] on link "11825085" at bounding box center [166, 122] width 15 height 4
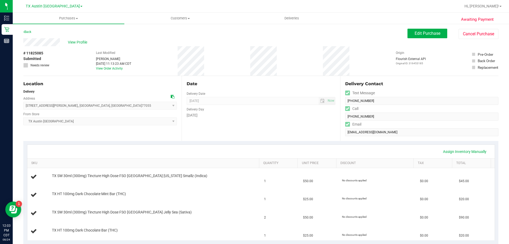
scroll to position [133, 0]
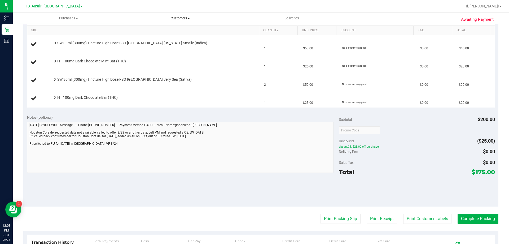
click at [179, 19] on span "Customers" at bounding box center [180, 18] width 111 height 5
click at [180, 29] on li "All customers" at bounding box center [180, 32] width 112 height 6
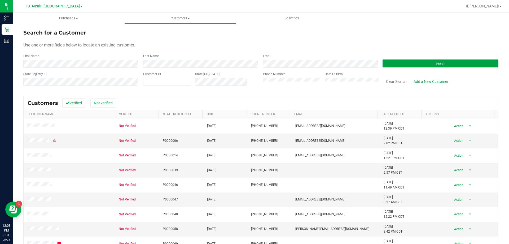
click at [422, 62] on button "Search" at bounding box center [441, 63] width 116 height 8
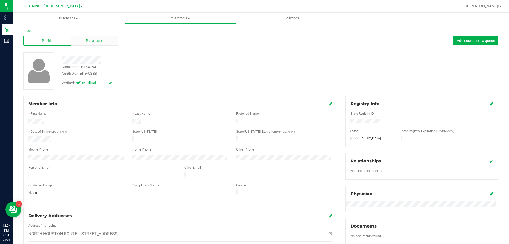
click at [93, 42] on span "Purchases" at bounding box center [95, 41] width 18 height 6
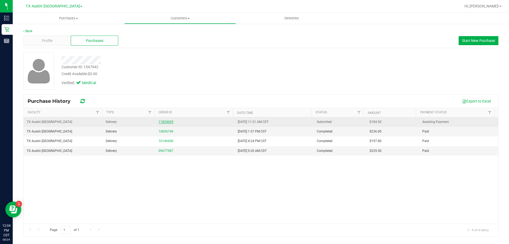
click at [169, 121] on link "11824695" at bounding box center [166, 122] width 15 height 4
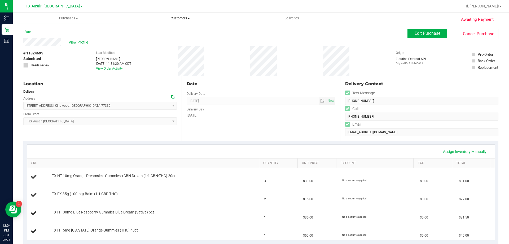
click at [183, 15] on uib-tab-heading "Customers All customers Add a new customer All physicians" at bounding box center [180, 18] width 111 height 11
click at [181, 30] on li "All customers" at bounding box center [180, 32] width 112 height 6
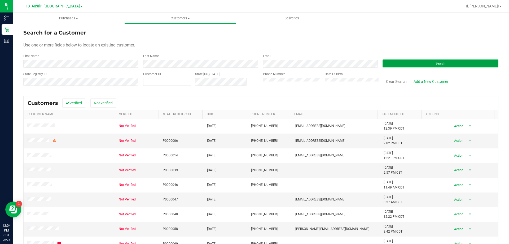
click at [415, 66] on button "Search" at bounding box center [441, 63] width 116 height 8
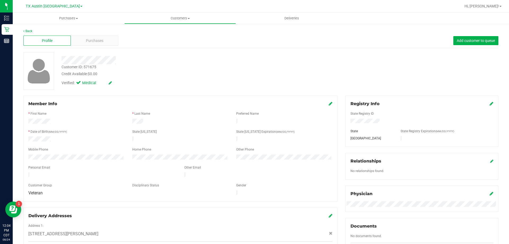
click at [105, 46] on div "Profile Purchases Add customer to queue" at bounding box center [260, 40] width 475 height 15
click at [105, 42] on div "Purchases" at bounding box center [94, 41] width 47 height 10
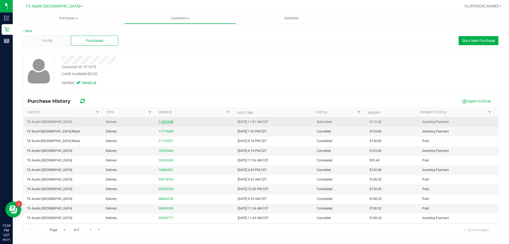
click at [161, 122] on link "11809448" at bounding box center [166, 122] width 15 height 4
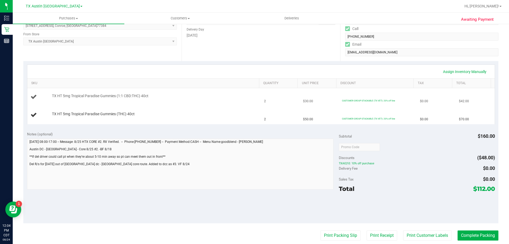
scroll to position [80, 0]
click at [181, 18] on span "Customers" at bounding box center [180, 18] width 111 height 5
click at [180, 31] on li "All customers" at bounding box center [180, 32] width 112 height 6
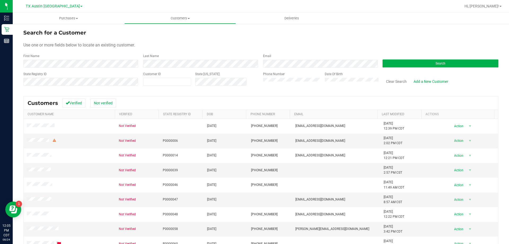
click at [413, 58] on div "Search" at bounding box center [439, 61] width 120 height 14
click at [409, 64] on button "Search" at bounding box center [441, 63] width 116 height 8
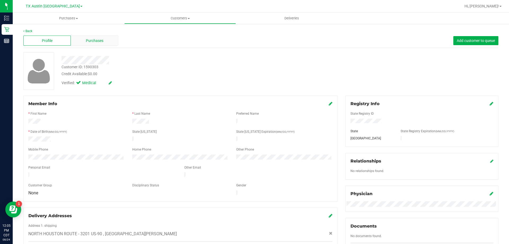
click at [102, 43] on span "Purchases" at bounding box center [95, 41] width 18 height 6
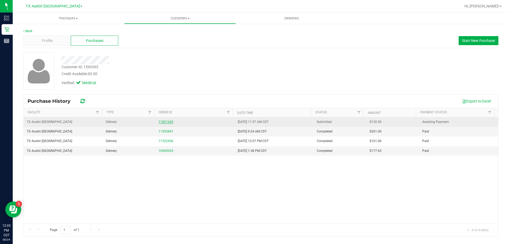
click at [165, 123] on link "11821643" at bounding box center [166, 122] width 15 height 4
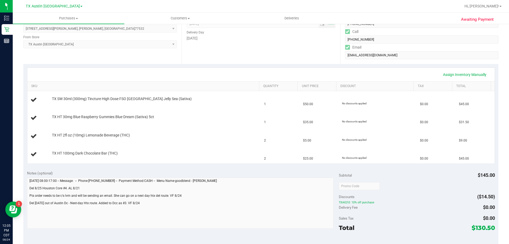
scroll to position [80, 0]
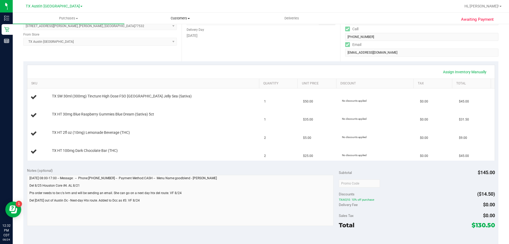
click at [182, 16] on uib-tab-heading "Customers All customers Add a new customer All physicians" at bounding box center [180, 18] width 111 height 11
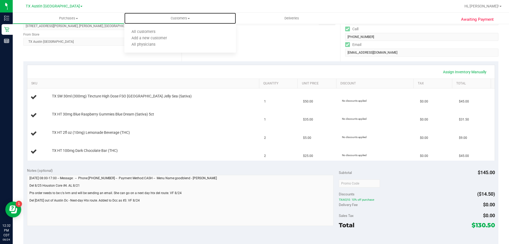
drag, startPoint x: 182, startPoint y: 28, endPoint x: 180, endPoint y: 31, distance: 3.7
click at [182, 29] on ul "All customers Add a new customer All physicians" at bounding box center [180, 38] width 112 height 29
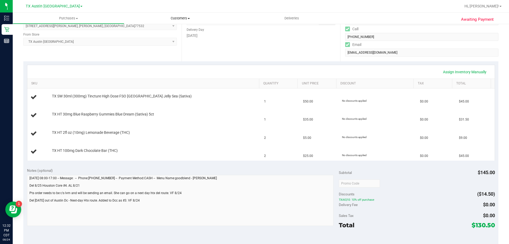
click at [184, 18] on span "Customers" at bounding box center [180, 18] width 112 height 5
click at [180, 33] on li "All customers" at bounding box center [180, 32] width 112 height 6
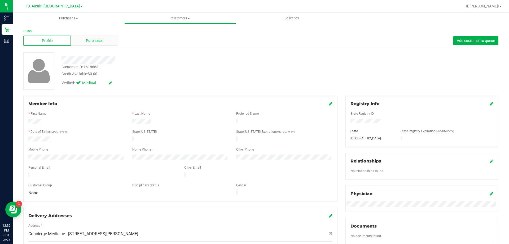
click at [96, 38] on span "Purchases" at bounding box center [95, 41] width 18 height 6
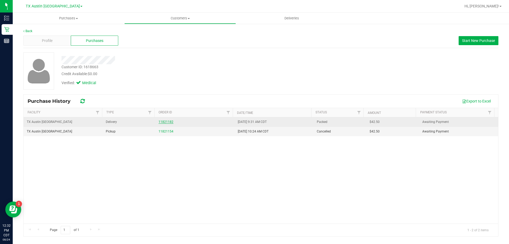
click at [161, 121] on link "11821182" at bounding box center [166, 122] width 15 height 4
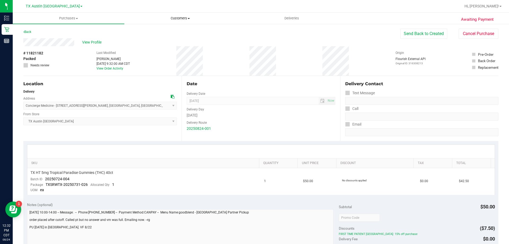
click at [180, 19] on span "Customers" at bounding box center [180, 18] width 111 height 5
click at [177, 31] on li "All customers" at bounding box center [180, 32] width 112 height 6
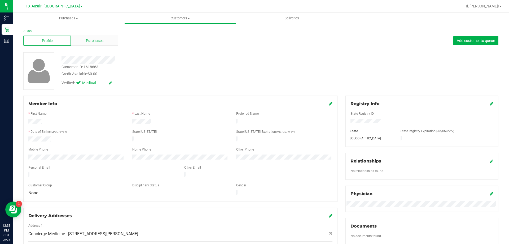
click at [107, 43] on div "Purchases" at bounding box center [94, 41] width 47 height 10
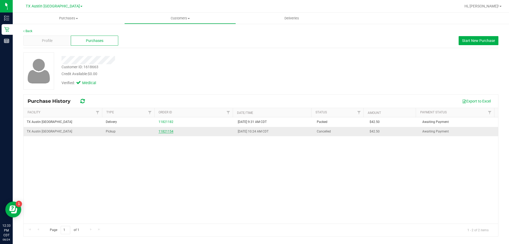
click at [168, 131] on link "11821154" at bounding box center [166, 131] width 15 height 4
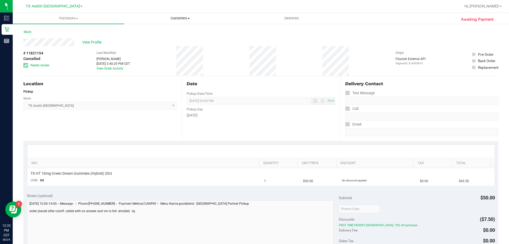
click at [175, 19] on span "Customers" at bounding box center [180, 18] width 111 height 5
click at [173, 31] on li "All customers" at bounding box center [180, 32] width 112 height 6
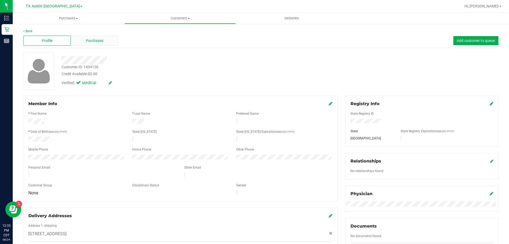
click at [95, 43] on span "Purchases" at bounding box center [95, 41] width 18 height 6
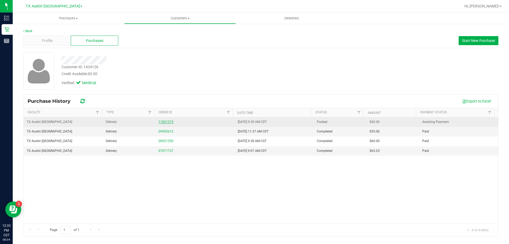
click at [169, 120] on link "11821215" at bounding box center [166, 122] width 15 height 4
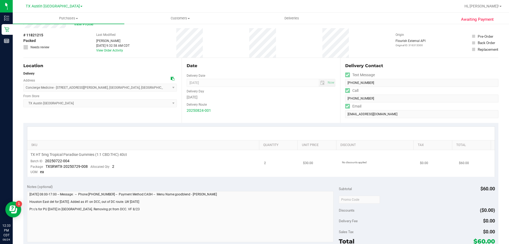
scroll to position [27, 0]
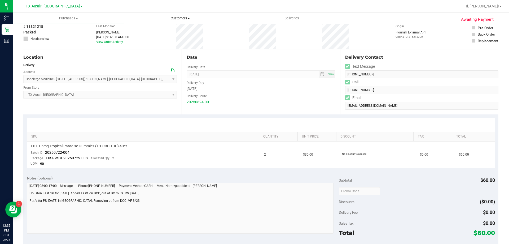
click at [182, 18] on span "Customers" at bounding box center [180, 18] width 111 height 5
click at [177, 31] on li "All customers" at bounding box center [180, 32] width 112 height 6
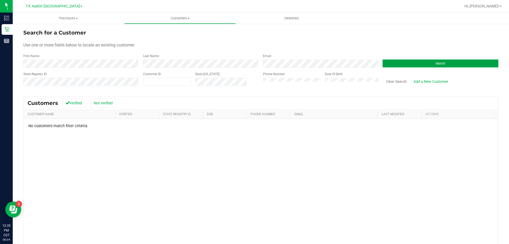
click at [421, 63] on button "Search" at bounding box center [441, 63] width 116 height 8
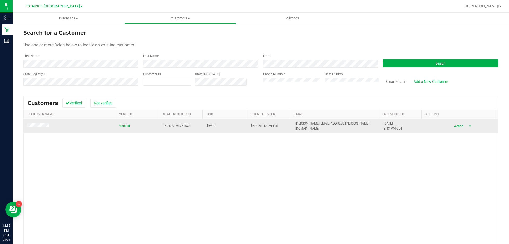
click at [42, 122] on td at bounding box center [70, 126] width 92 height 14
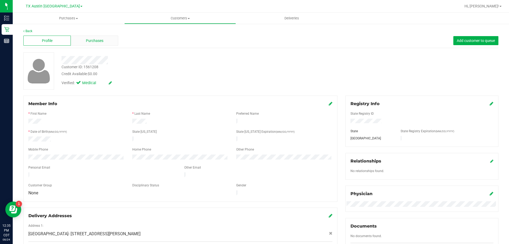
click at [109, 40] on div "Purchases" at bounding box center [94, 41] width 47 height 10
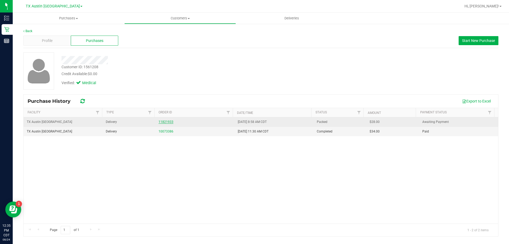
click at [163, 121] on link "11821933" at bounding box center [166, 122] width 15 height 4
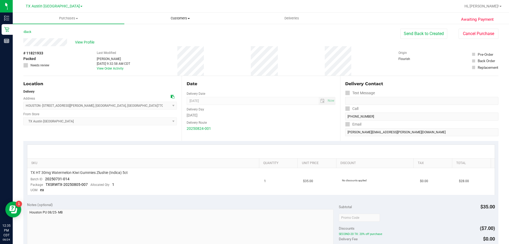
click at [178, 16] on span "Customers" at bounding box center [180, 18] width 111 height 5
click at [174, 33] on li "All customers" at bounding box center [180, 32] width 112 height 6
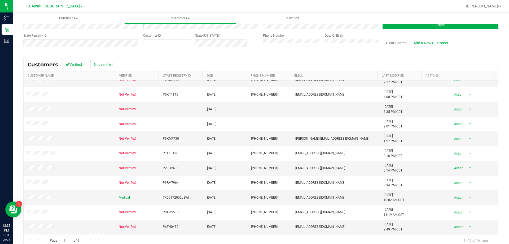
scroll to position [47, 0]
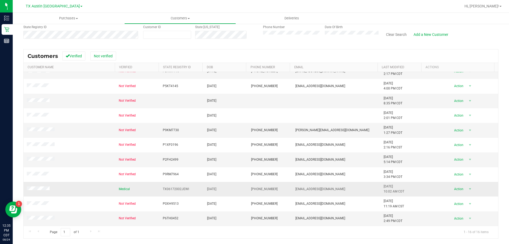
click at [43, 186] on span at bounding box center [39, 188] width 24 height 5
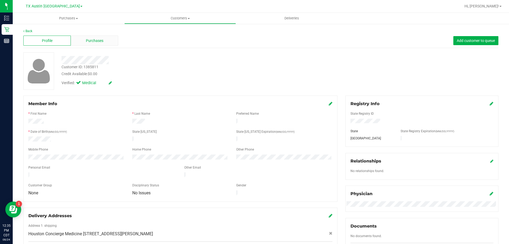
click at [113, 40] on div "Purchases" at bounding box center [94, 41] width 47 height 10
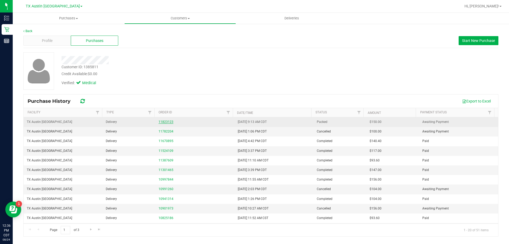
click at [167, 122] on link "11823123" at bounding box center [166, 122] width 15 height 4
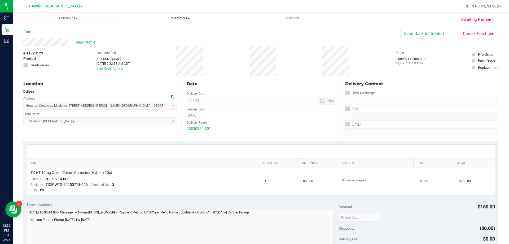
click at [178, 15] on uib-tab-heading "Customers All customers Add a new customer All physicians" at bounding box center [180, 18] width 111 height 11
click at [180, 29] on li "All customers" at bounding box center [180, 32] width 112 height 6
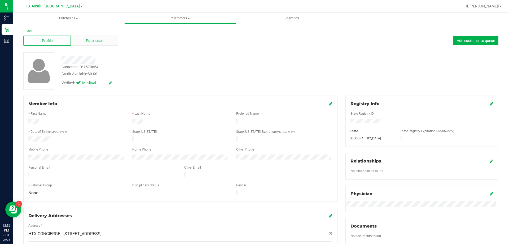
click at [102, 45] on div "Purchases" at bounding box center [94, 41] width 47 height 10
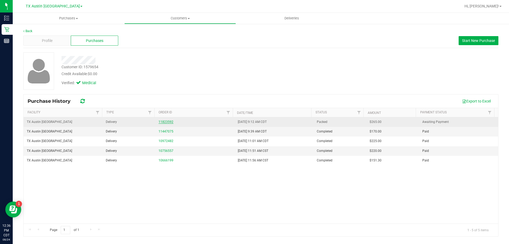
click at [164, 121] on link "11823592" at bounding box center [166, 122] width 15 height 4
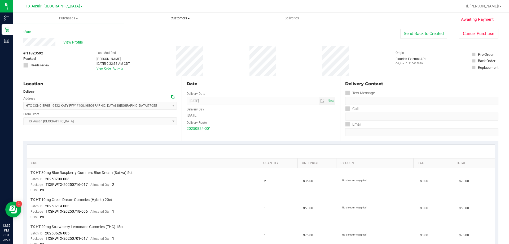
click at [177, 19] on span "Customers" at bounding box center [180, 18] width 111 height 5
click at [178, 31] on li "All customers" at bounding box center [180, 32] width 112 height 6
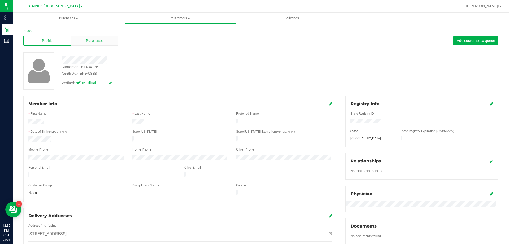
click at [93, 41] on span "Purchases" at bounding box center [95, 41] width 18 height 6
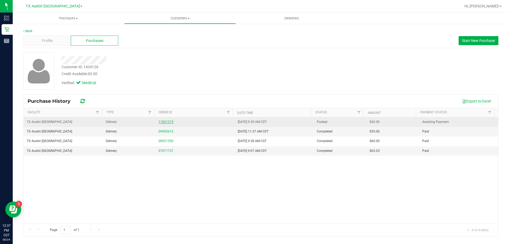
click at [162, 121] on link "11821215" at bounding box center [166, 122] width 15 height 4
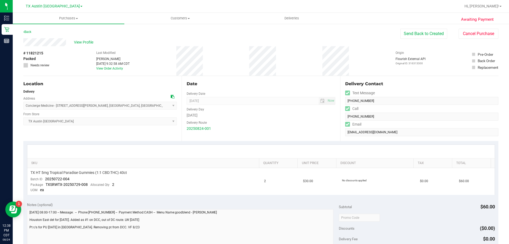
scroll to position [27, 0]
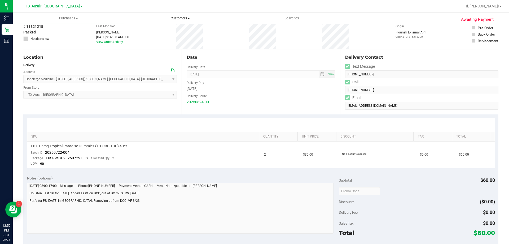
click at [177, 19] on span "Customers" at bounding box center [180, 18] width 111 height 5
click at [176, 33] on li "All customers" at bounding box center [180, 32] width 112 height 6
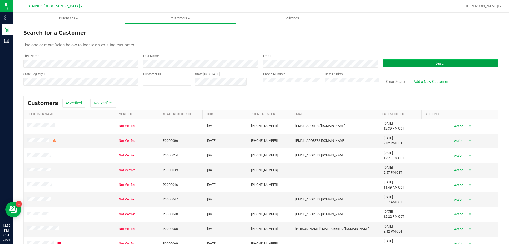
click at [413, 66] on button "Search" at bounding box center [441, 63] width 116 height 8
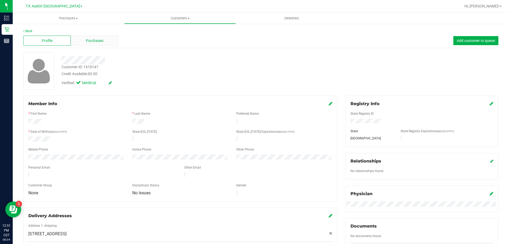
click at [97, 36] on div "Purchases" at bounding box center [94, 41] width 47 height 10
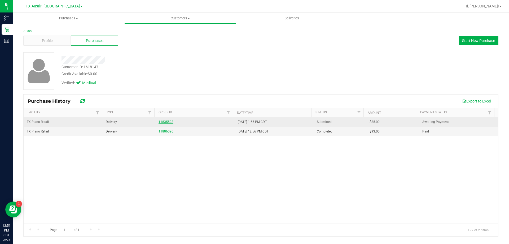
click at [166, 120] on link "11835523" at bounding box center [166, 122] width 15 height 4
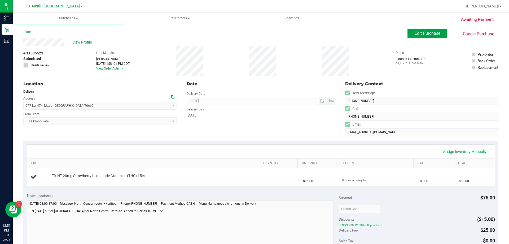
click at [418, 31] on span "Edit Purchase" at bounding box center [428, 33] width 26 height 5
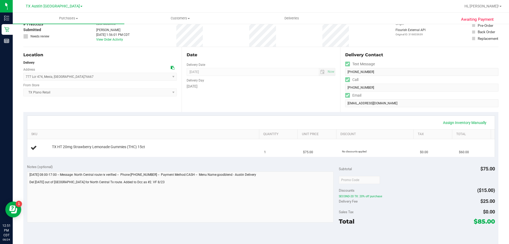
scroll to position [80, 0]
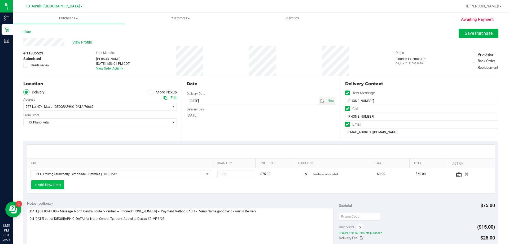
click at [53, 184] on button "+ Add New Item" at bounding box center [47, 184] width 33 height 9
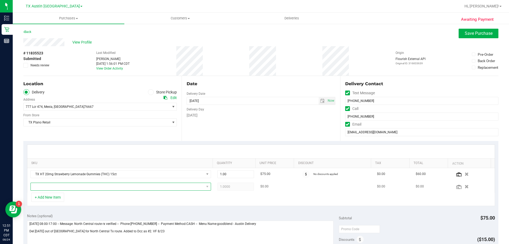
click at [68, 186] on span "NO DATA FOUND" at bounding box center [117, 186] width 173 height 7
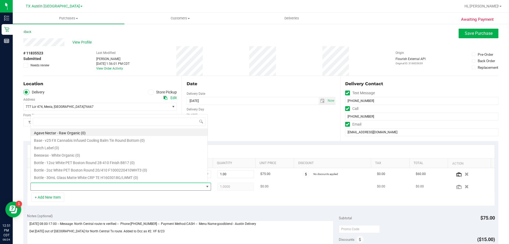
scroll to position [8, 176]
type input "dark choco"
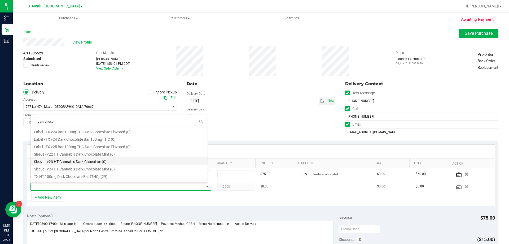
scroll to position [80, 0]
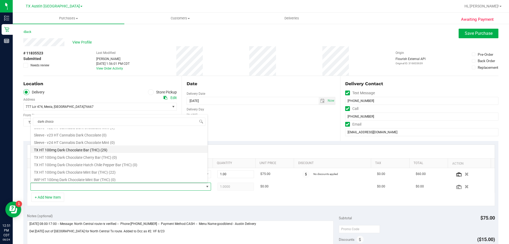
click at [86, 150] on li "TX HT 100mg Dark Chocolate Bar (THC) (29)" at bounding box center [119, 148] width 177 height 7
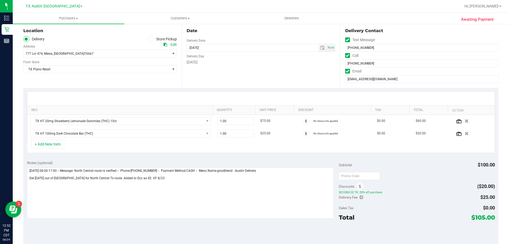
scroll to position [0, 0]
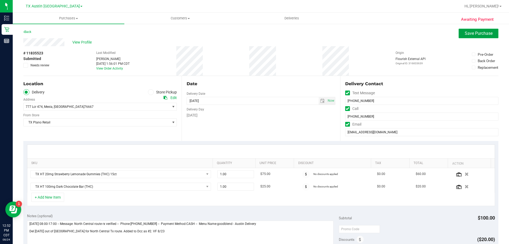
click at [490, 30] on button "Save Purchase" at bounding box center [479, 34] width 40 height 10
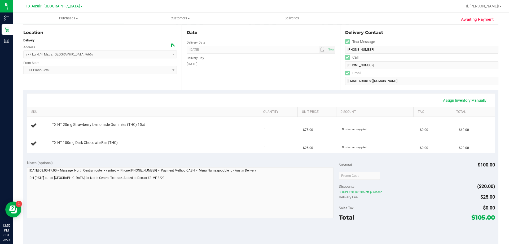
scroll to position [53, 0]
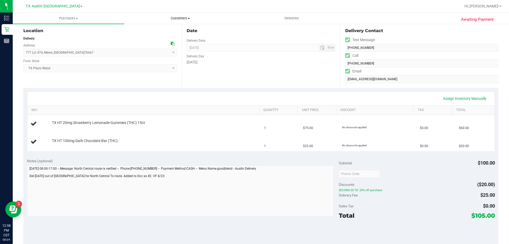
click at [189, 17] on span "Customers" at bounding box center [180, 18] width 111 height 5
click at [180, 32] on li "All customers" at bounding box center [180, 32] width 112 height 6
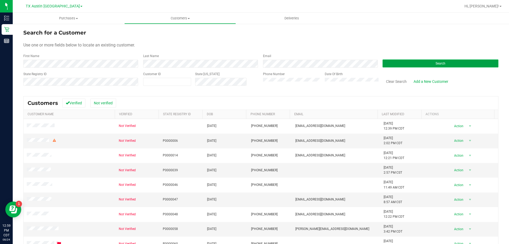
click at [411, 61] on button "Search" at bounding box center [441, 63] width 116 height 8
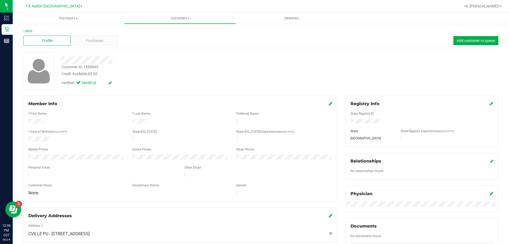
click at [112, 24] on div "Back Profile Purchases Add customer to queue Customer ID: 1588849 Credit Availa…" at bounding box center [261, 207] width 496 height 369
click at [107, 45] on div "Purchases" at bounding box center [94, 41] width 47 height 10
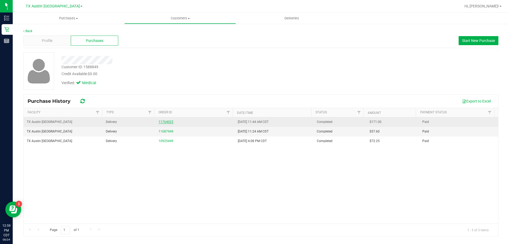
click at [161, 122] on link "11764023" at bounding box center [166, 122] width 15 height 4
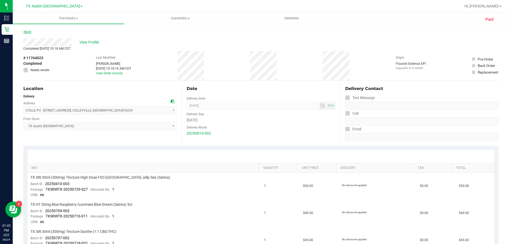
click at [30, 31] on link "Back" at bounding box center [27, 32] width 8 height 4
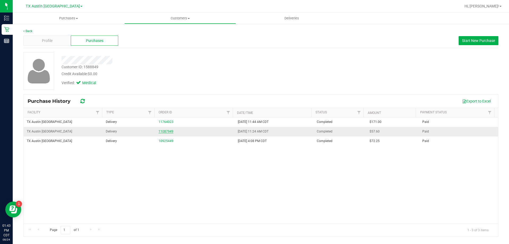
click at [169, 131] on link "11087949" at bounding box center [166, 131] width 15 height 4
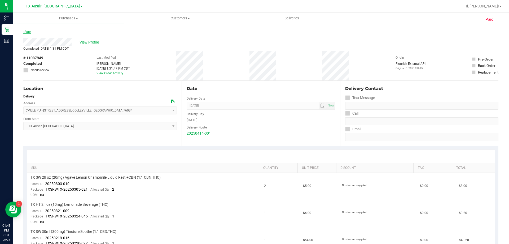
click at [28, 33] on link "Back" at bounding box center [27, 32] width 8 height 4
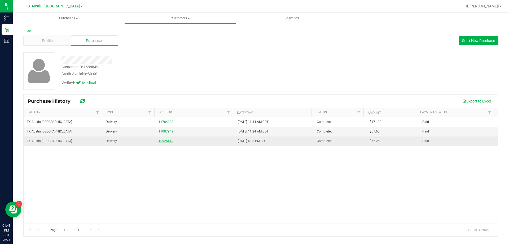
click at [162, 141] on link "10925449" at bounding box center [166, 141] width 15 height 4
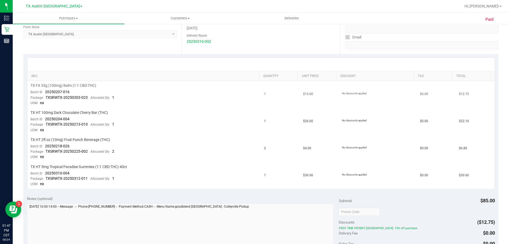
scroll to position [106, 0]
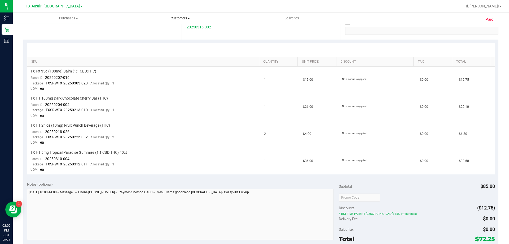
click at [184, 18] on span "Customers" at bounding box center [180, 18] width 111 height 5
click at [181, 33] on li "All customers" at bounding box center [180, 32] width 112 height 6
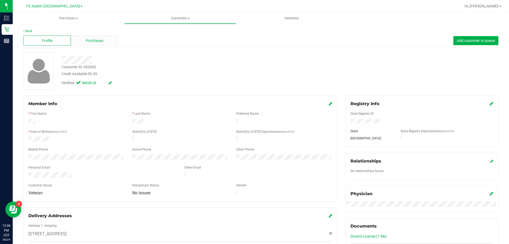
click at [95, 42] on span "Purchases" at bounding box center [95, 41] width 18 height 6
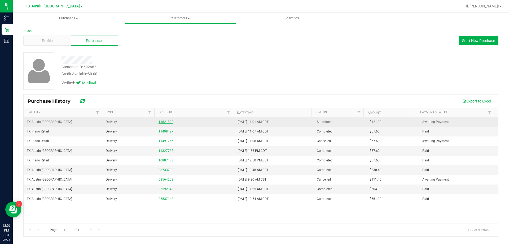
click at [162, 121] on link "11821892" at bounding box center [166, 122] width 15 height 4
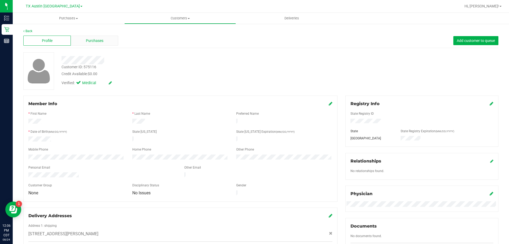
click at [92, 40] on span "Purchases" at bounding box center [95, 41] width 18 height 6
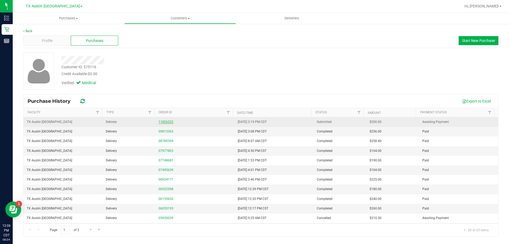
click at [169, 121] on link "11826222" at bounding box center [166, 122] width 15 height 4
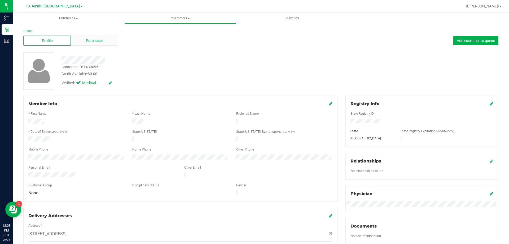
click at [102, 45] on div "Purchases" at bounding box center [94, 41] width 47 height 10
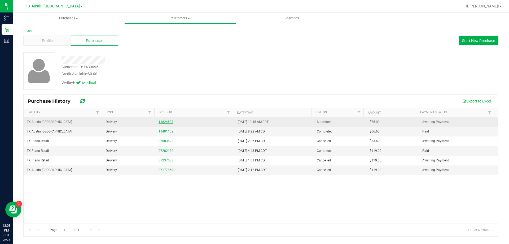
click at [163, 120] on link "11824587" at bounding box center [166, 122] width 15 height 4
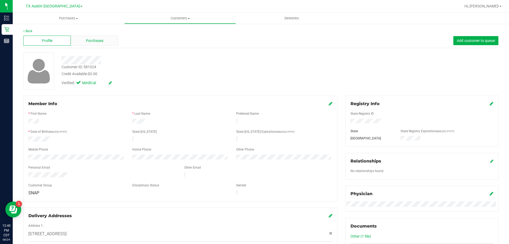
click at [92, 41] on span "Purchases" at bounding box center [95, 41] width 18 height 6
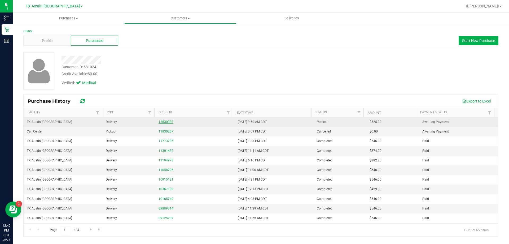
click at [163, 122] on link "11830387" at bounding box center [166, 122] width 15 height 4
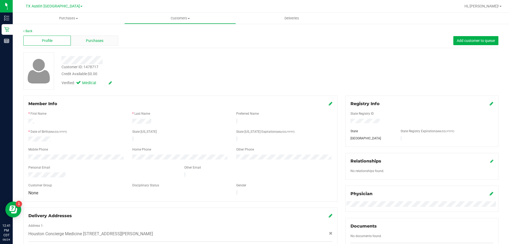
click at [112, 41] on div "Purchases" at bounding box center [94, 41] width 47 height 10
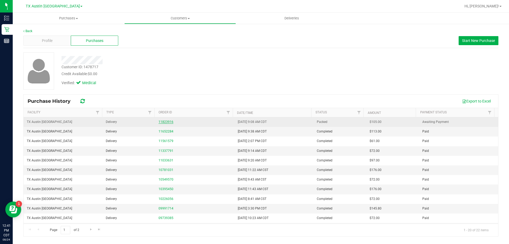
click at [169, 121] on link "11823916" at bounding box center [166, 122] width 15 height 4
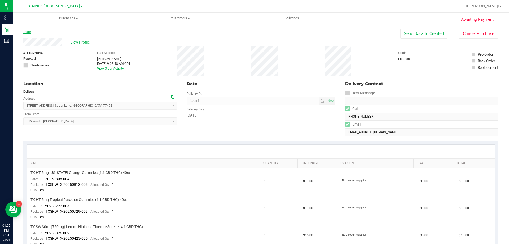
click at [26, 33] on link "Back" at bounding box center [27, 32] width 8 height 4
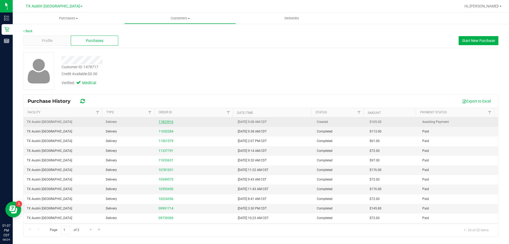
click at [168, 122] on link "11823916" at bounding box center [166, 122] width 15 height 4
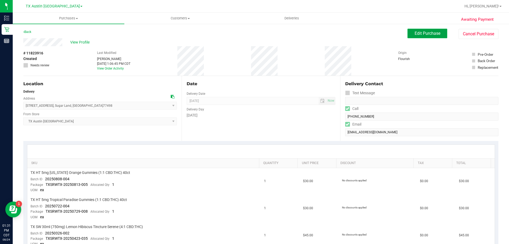
click at [425, 35] on span "Edit Purchase" at bounding box center [428, 33] width 26 height 5
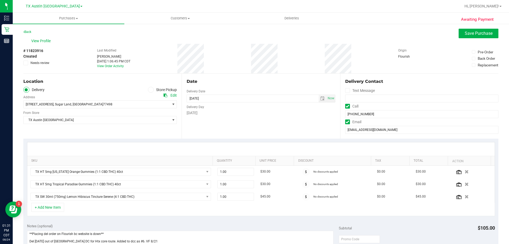
click at [24, 63] on icon at bounding box center [25, 63] width 3 height 0
click at [0, 0] on input "Needs review" at bounding box center [0, 0] width 0 height 0
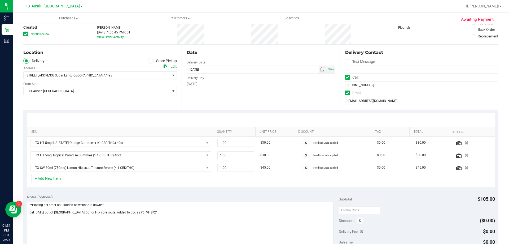
scroll to position [80, 0]
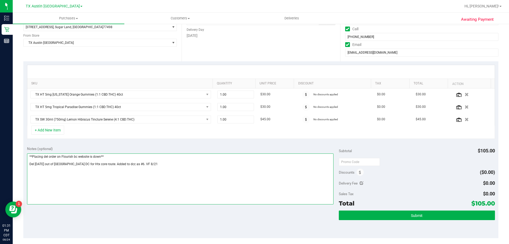
click at [160, 162] on textarea at bounding box center [180, 178] width 307 height 51
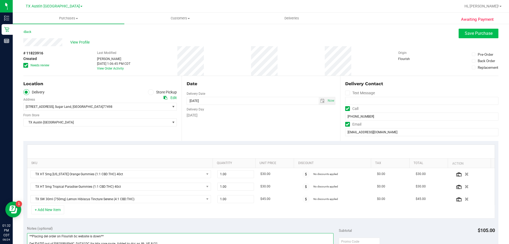
type textarea "**Placing del order on Flourish bc website is down** Del [DATE] out of [GEOGRAP…"
click at [466, 33] on span "Save Purchase" at bounding box center [479, 33] width 28 height 5
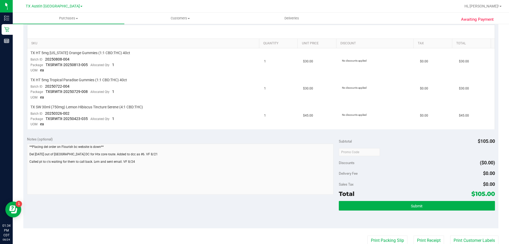
scroll to position [133, 0]
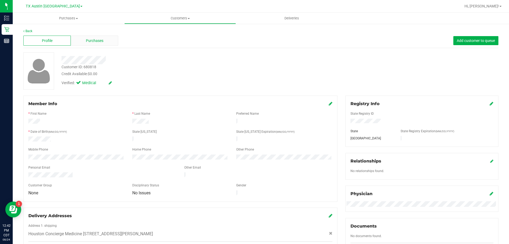
click at [84, 40] on div "Purchases" at bounding box center [94, 41] width 47 height 10
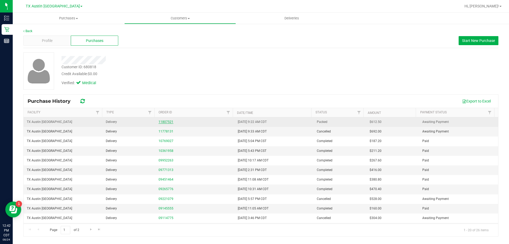
click link "11807521"
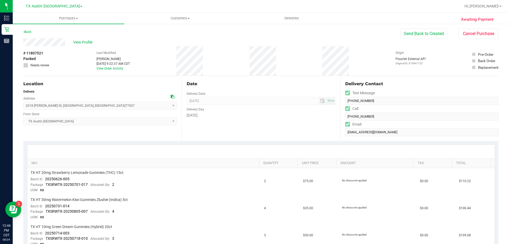
click icon
click link "Back"
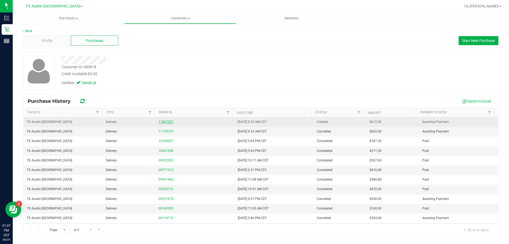
click link "11807521"
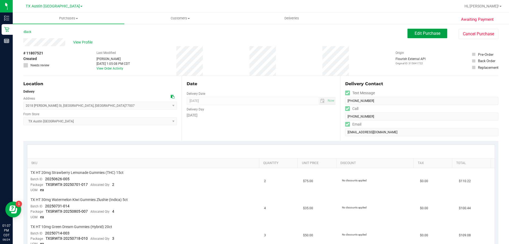
click span "Edit Purchase"
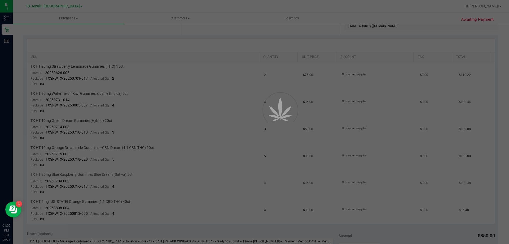
scroll to position [212, 0]
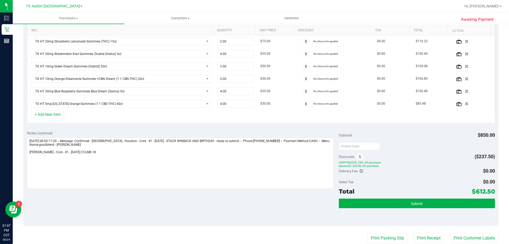
scroll to position [159, 0]
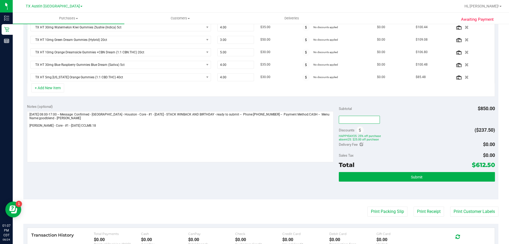
click input "text"
type input "TXAIQ10"
click div "TXAIQ10"
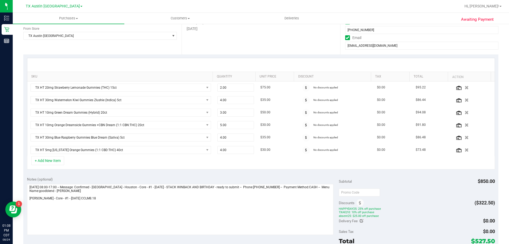
scroll to position [0, 0]
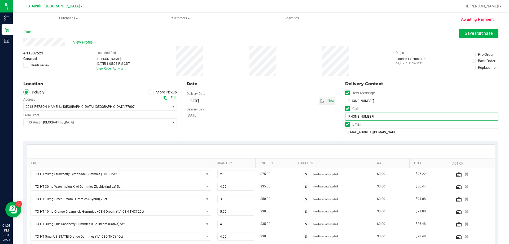
click input "(713) 303-2700"
click span "select"
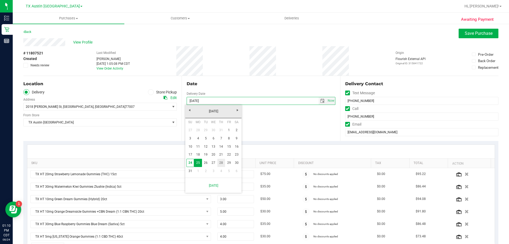
click link "28"
type input "08/28/2025"
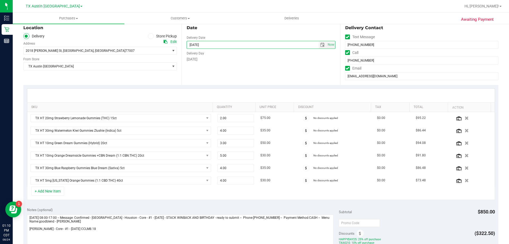
scroll to position [106, 0]
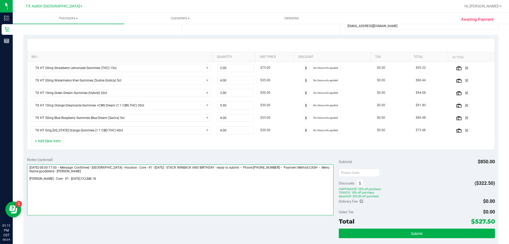
click textarea
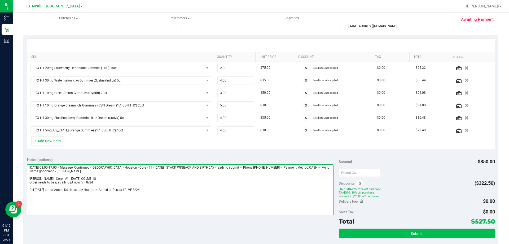
type textarea "Monday 08/25/2025 08:00-17:00 -- Message: Confirmed - Austin - Houston - Core -…"
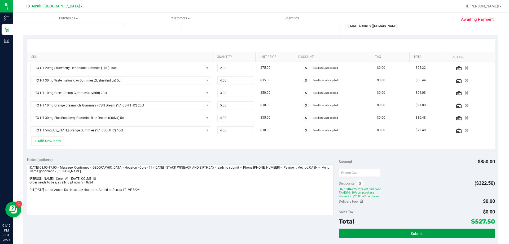
click button "Submit"
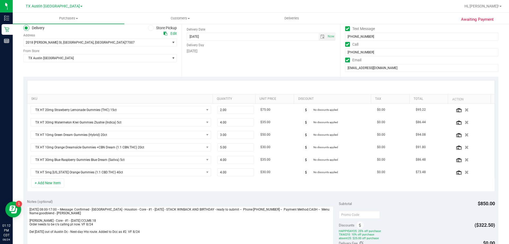
scroll to position [0, 0]
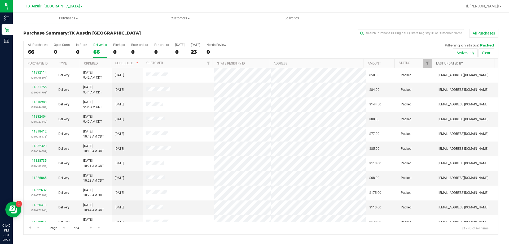
click at [456, 64] on link "Last Updated By" at bounding box center [449, 64] width 27 height 4
click at [429, 63] on span "Filter" at bounding box center [427, 63] width 4 height 4
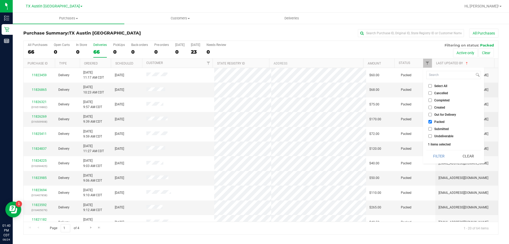
click at [430, 121] on input "Packed" at bounding box center [430, 121] width 3 height 3
checkbox input "false"
click at [431, 106] on input "Created" at bounding box center [430, 107] width 3 height 3
checkbox input "true"
click at [437, 160] on button "Filter" at bounding box center [438, 156] width 25 height 12
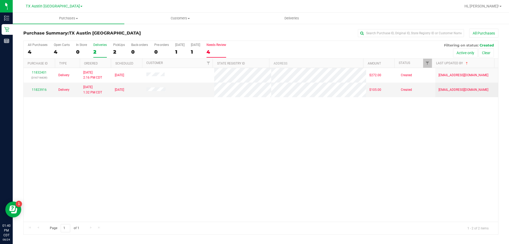
click at [213, 47] on label "Needs Review 4" at bounding box center [217, 50] width 20 height 15
click at [0, 0] on input "Needs Review 4" at bounding box center [0, 0] width 0 height 0
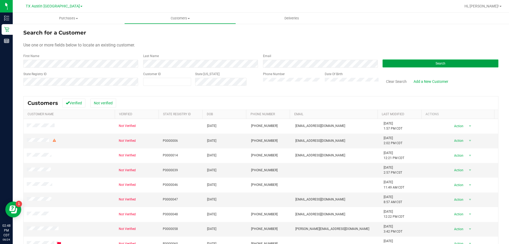
click at [404, 65] on button "Search" at bounding box center [441, 63] width 116 height 8
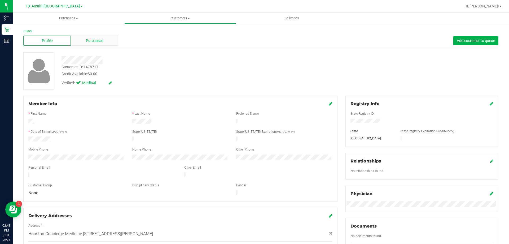
click at [86, 43] on span "Purchases" at bounding box center [95, 41] width 18 height 6
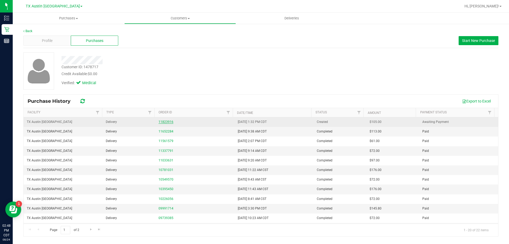
click at [171, 121] on link "11823916" at bounding box center [166, 122] width 15 height 4
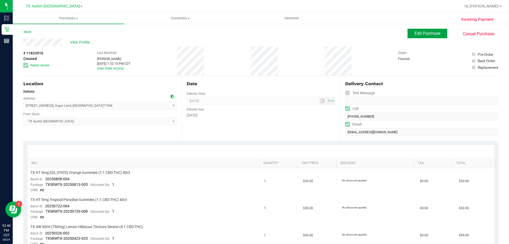
click at [432, 33] on span "Edit Purchase" at bounding box center [428, 33] width 26 height 5
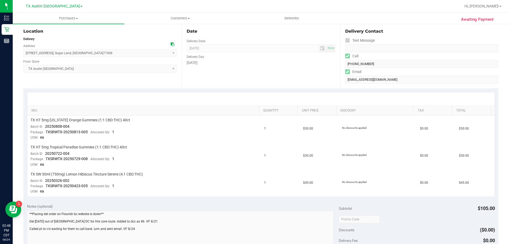
scroll to position [53, 0]
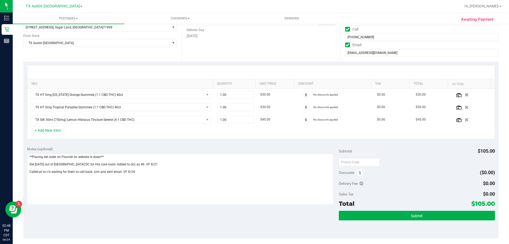
scroll to position [106, 0]
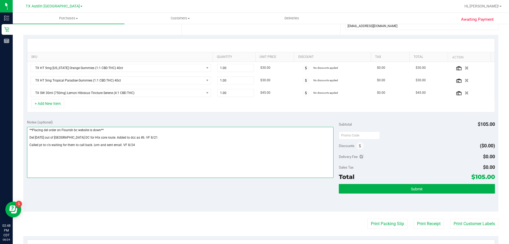
click at [146, 143] on textarea at bounding box center [180, 152] width 307 height 51
type textarea "**Placing del order on Flourish bc website is down** Del [DATE] out of [GEOGRAP…"
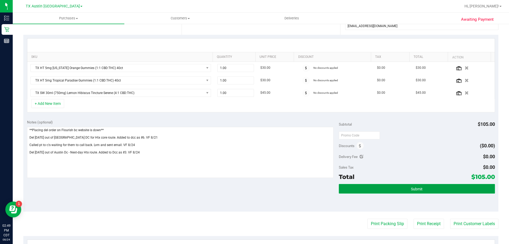
click at [384, 189] on button "Submit" at bounding box center [417, 189] width 156 height 10
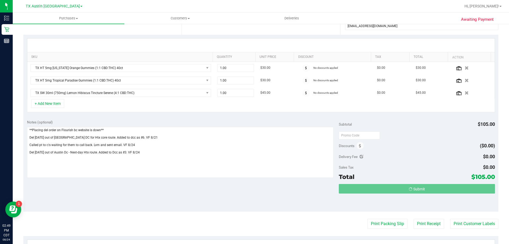
scroll to position [0, 0]
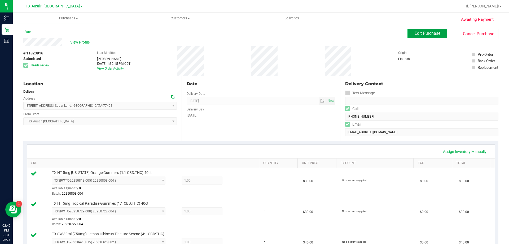
click at [410, 34] on button "Edit Purchase" at bounding box center [428, 34] width 40 height 10
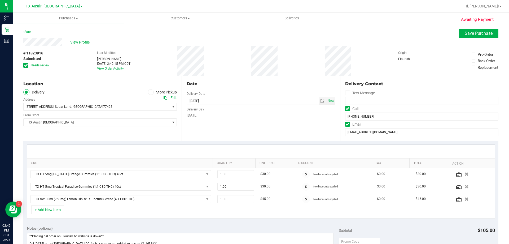
click at [26, 65] on icon at bounding box center [25, 65] width 3 height 0
click at [0, 0] on input "Needs review" at bounding box center [0, 0] width 0 height 0
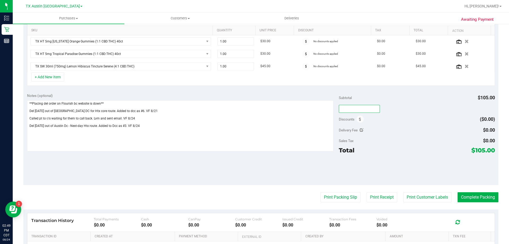
click at [359, 107] on input "text" at bounding box center [359, 109] width 41 height 8
type input "TXAIQ10"
click at [394, 109] on div "TXAIQ10" at bounding box center [417, 109] width 156 height 10
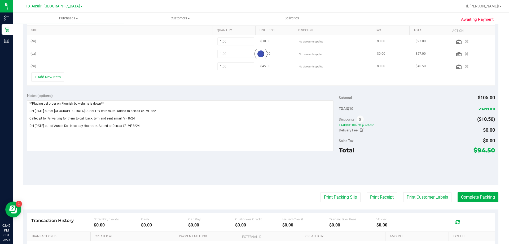
scroll to position [0, 0]
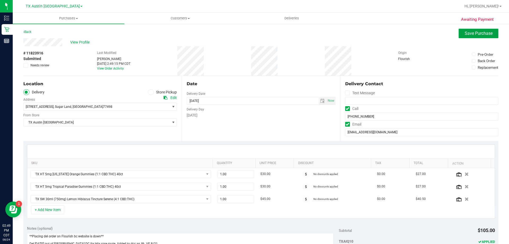
click at [477, 29] on button "Save Purchase" at bounding box center [479, 34] width 40 height 10
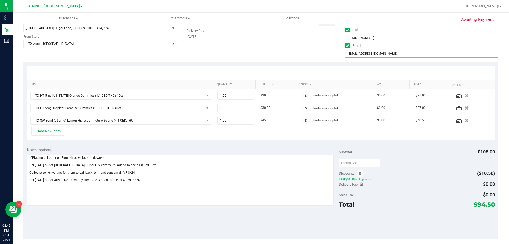
scroll to position [80, 0]
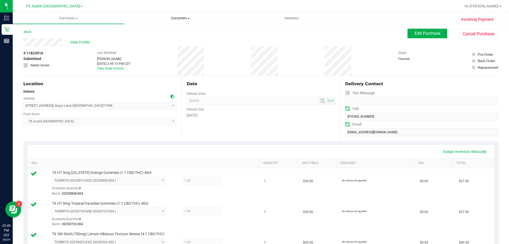
click at [171, 19] on span "Customers" at bounding box center [180, 18] width 111 height 5
click at [175, 31] on li "All customers" at bounding box center [180, 32] width 112 height 6
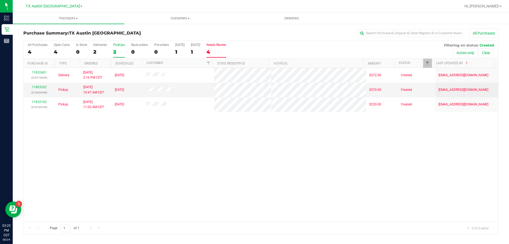
click at [113, 49] on div "2" at bounding box center [119, 52] width 12 height 6
click at [0, 0] on input "PickUps 2" at bounding box center [0, 0] width 0 height 0
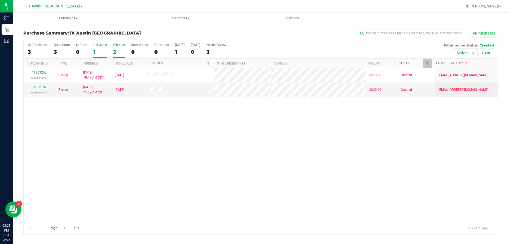
click at [95, 51] on div "1" at bounding box center [100, 52] width 14 height 6
click at [0, 0] on input "Deliveries 1" at bounding box center [0, 0] width 0 height 0
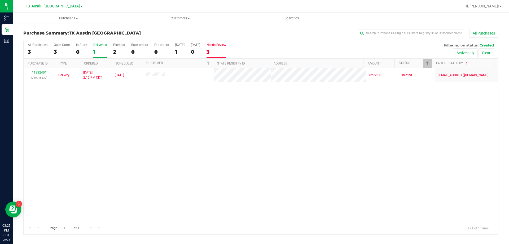
click at [217, 49] on div "3" at bounding box center [217, 52] width 20 height 6
click at [0, 0] on input "Needs Review 3" at bounding box center [0, 0] width 0 height 0
